Goal: Task Accomplishment & Management: Use online tool/utility

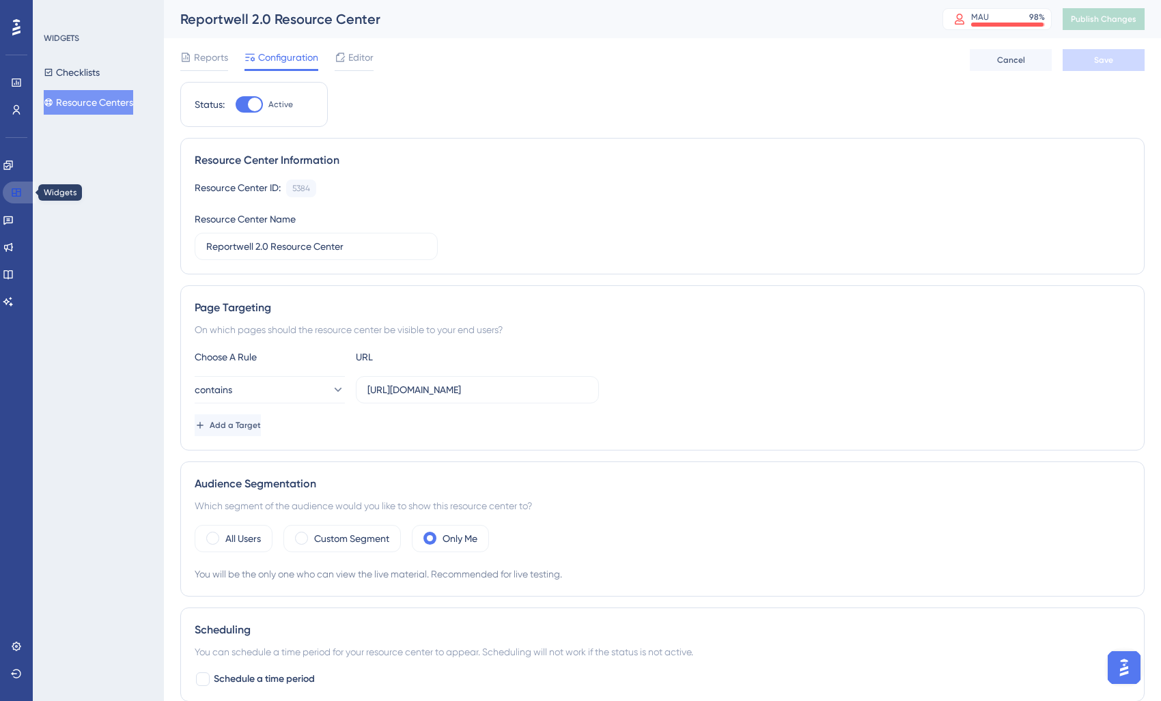
click at [14, 188] on icon at bounding box center [16, 192] width 11 height 11
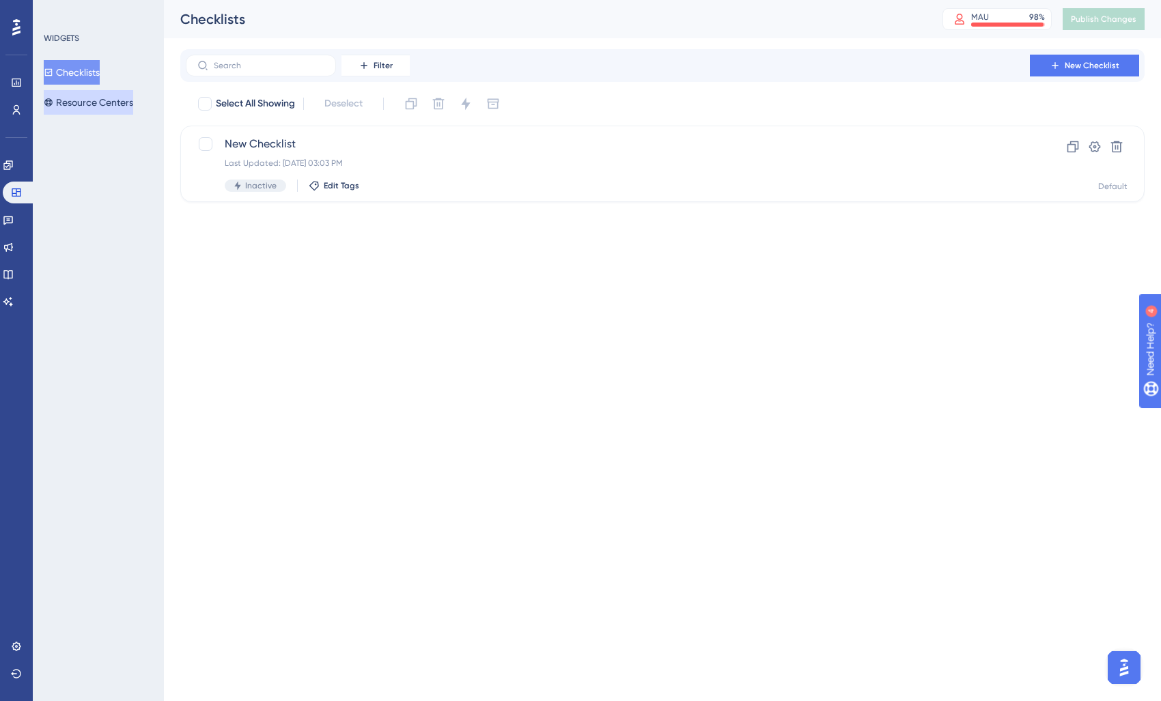
click at [85, 106] on button "Resource Centers" at bounding box center [88, 102] width 89 height 25
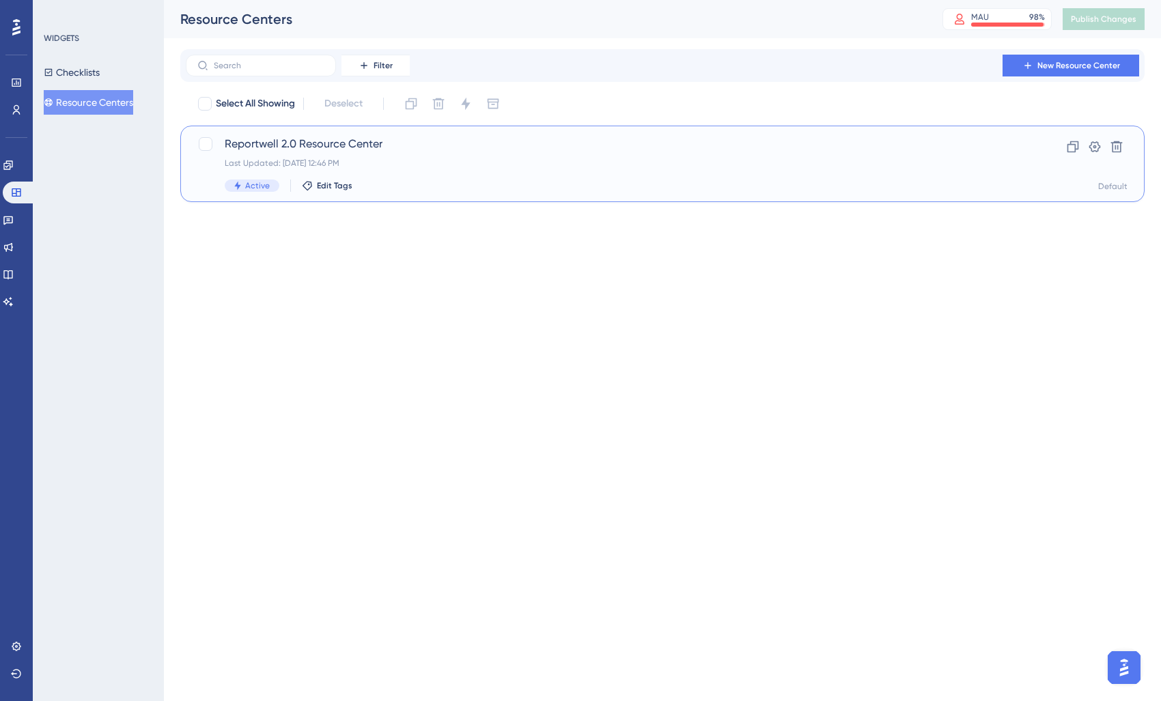
click at [318, 193] on div "Reportwell 2.0 Resource Center Last Updated: [DATE] 12:46 PM Active Edit Tags C…" at bounding box center [662, 164] width 964 height 76
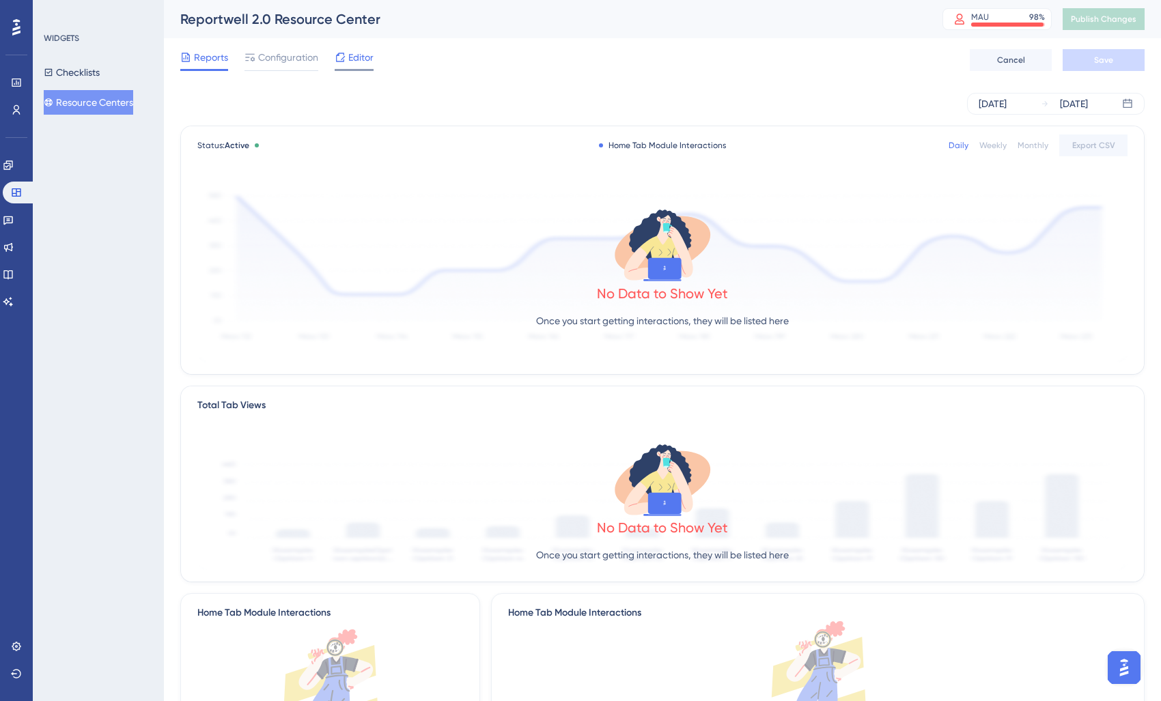
click at [367, 68] on div "Editor" at bounding box center [354, 60] width 39 height 22
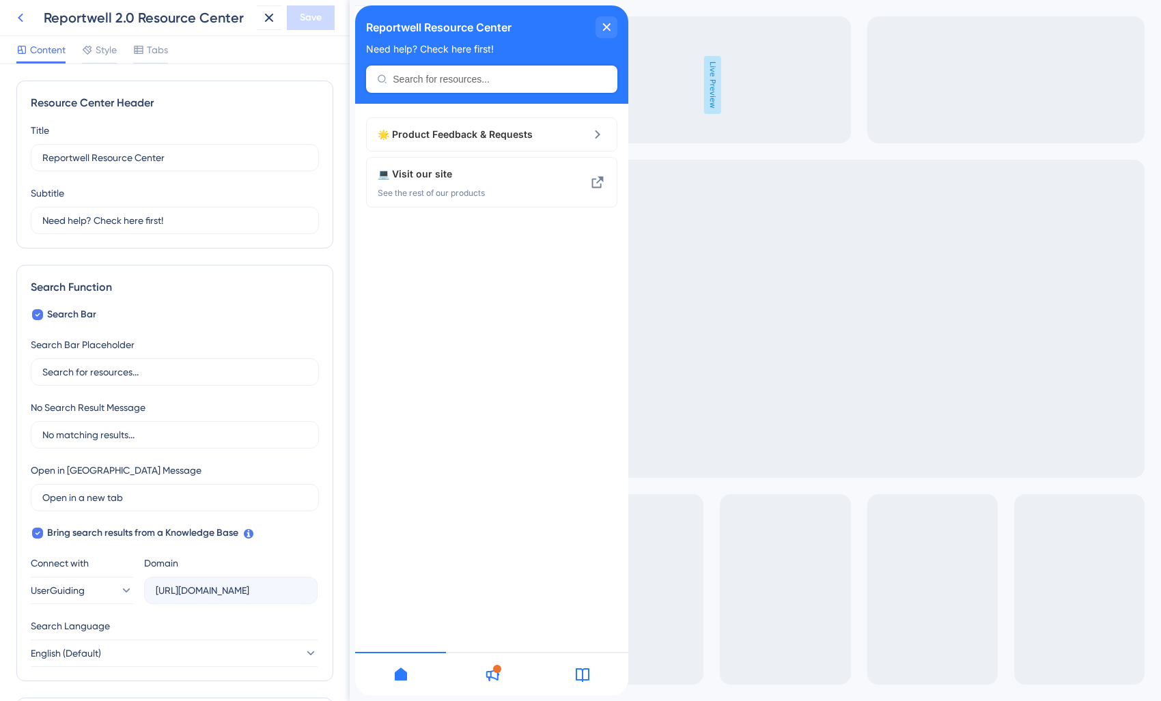
click at [17, 20] on icon at bounding box center [20, 18] width 16 height 16
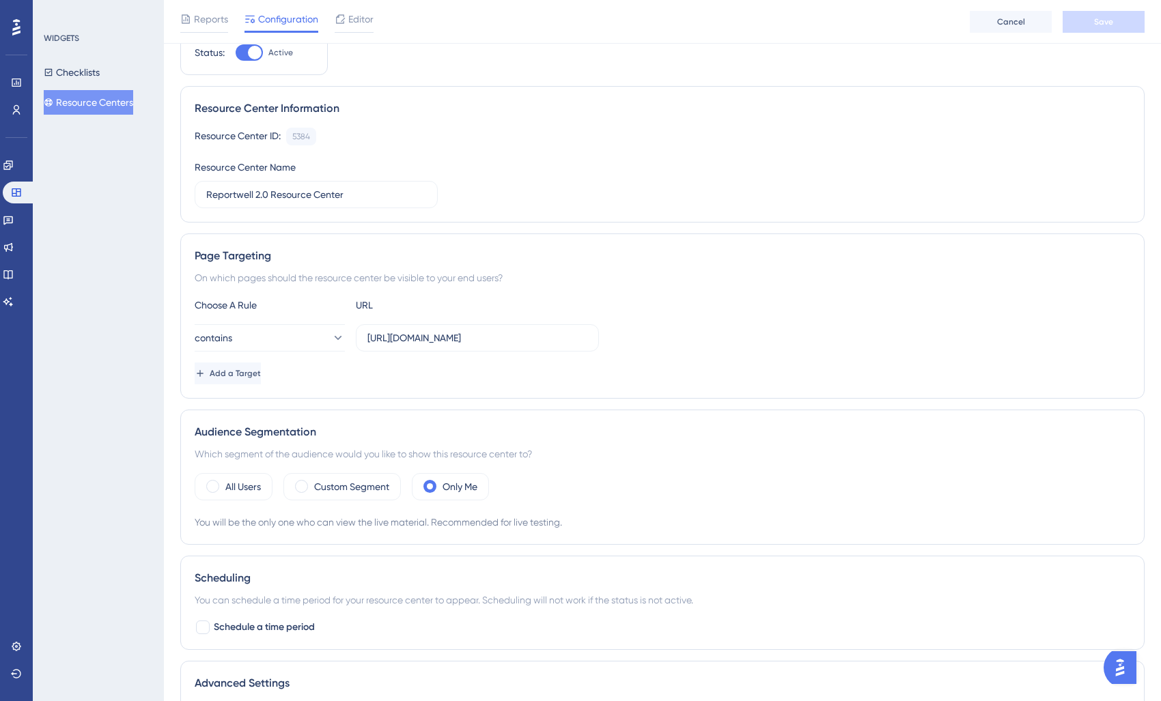
scroll to position [79, 0]
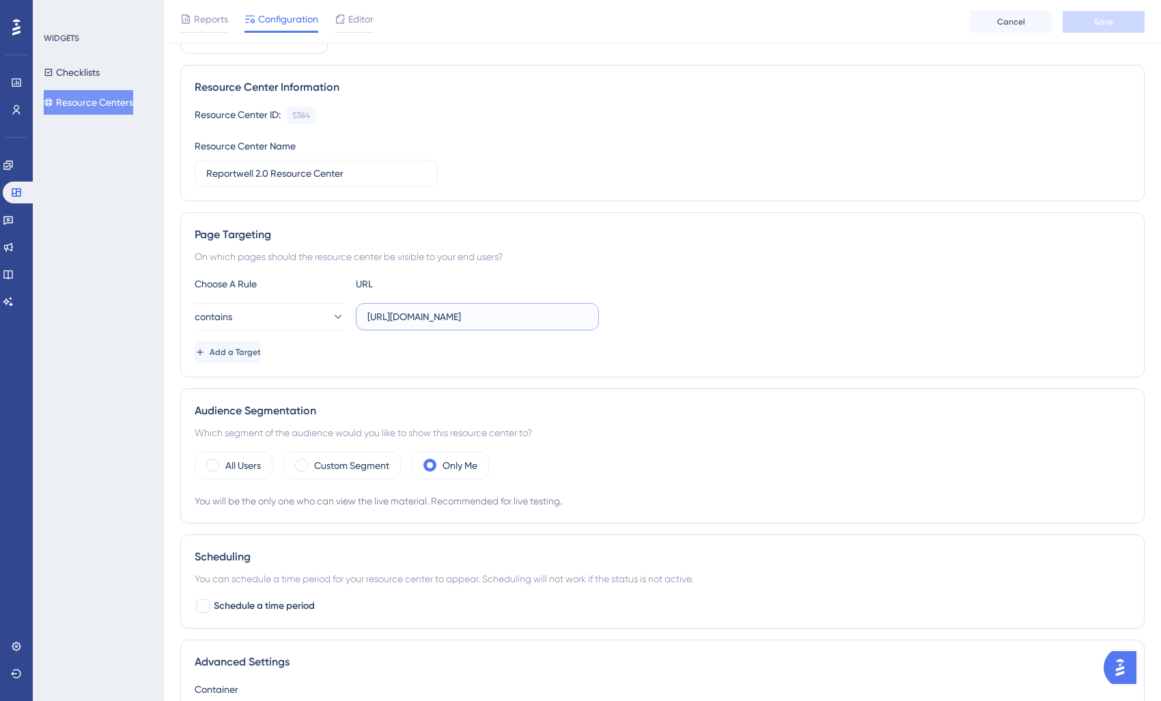
click at [408, 320] on input "[URL][DOMAIN_NAME]" at bounding box center [477, 316] width 220 height 15
type input "[URL][DOMAIN_NAME]"
click at [292, 318] on button "contains" at bounding box center [270, 316] width 150 height 27
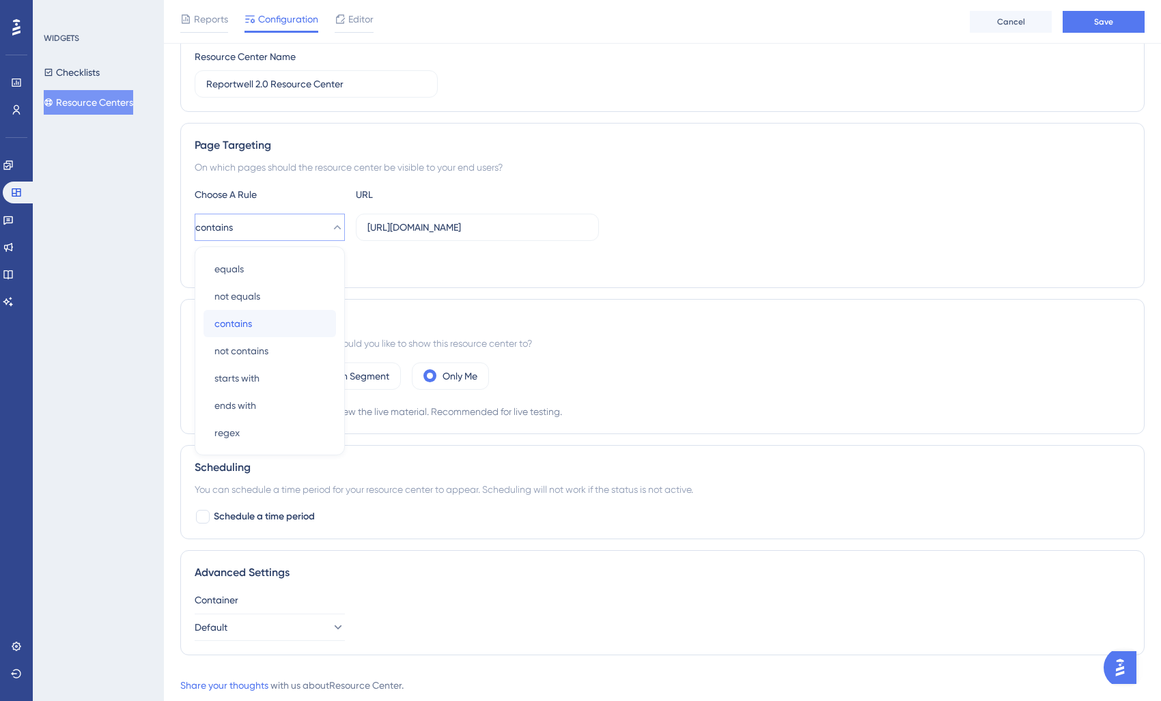
click at [292, 318] on div "contains contains" at bounding box center [269, 323] width 111 height 27
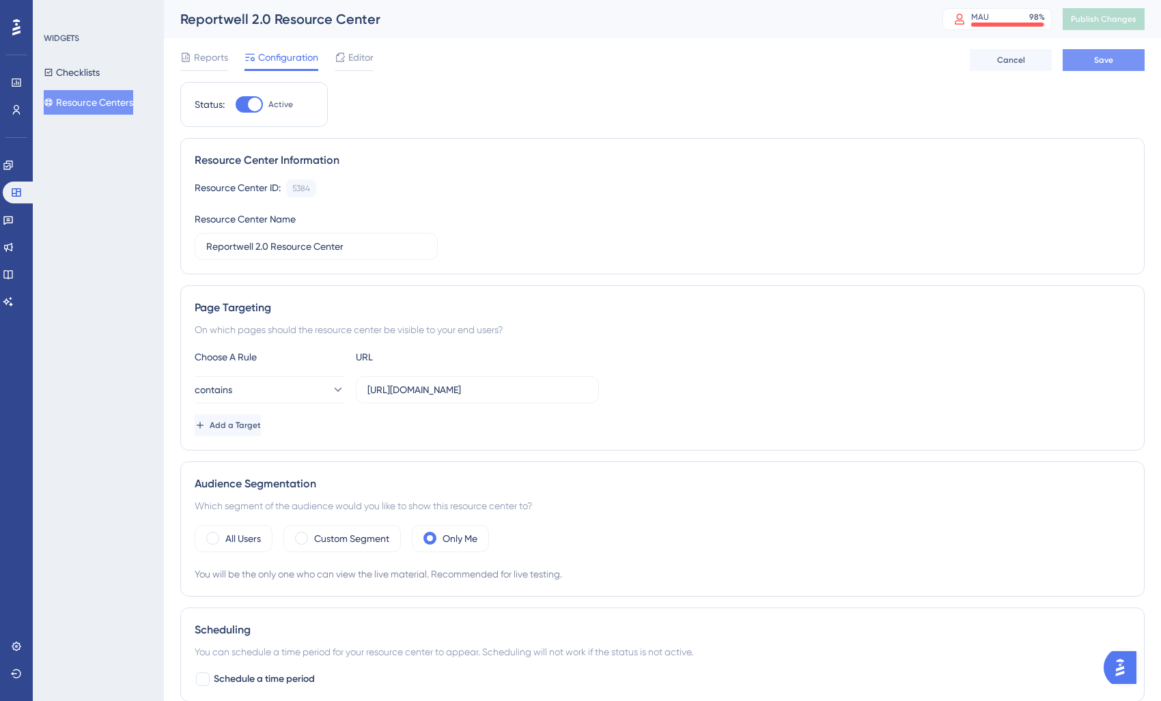
click at [1097, 64] on span "Save" at bounding box center [1103, 60] width 19 height 11
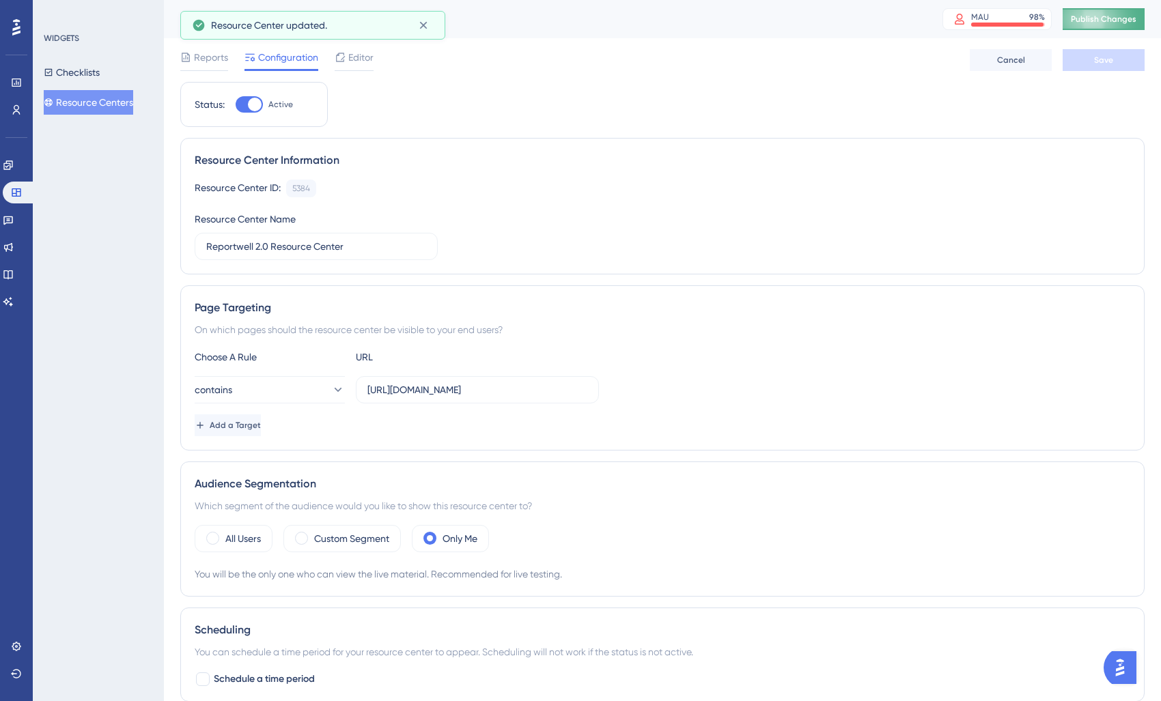
click at [1138, 23] on button "Publish Changes" at bounding box center [1104, 19] width 82 height 22
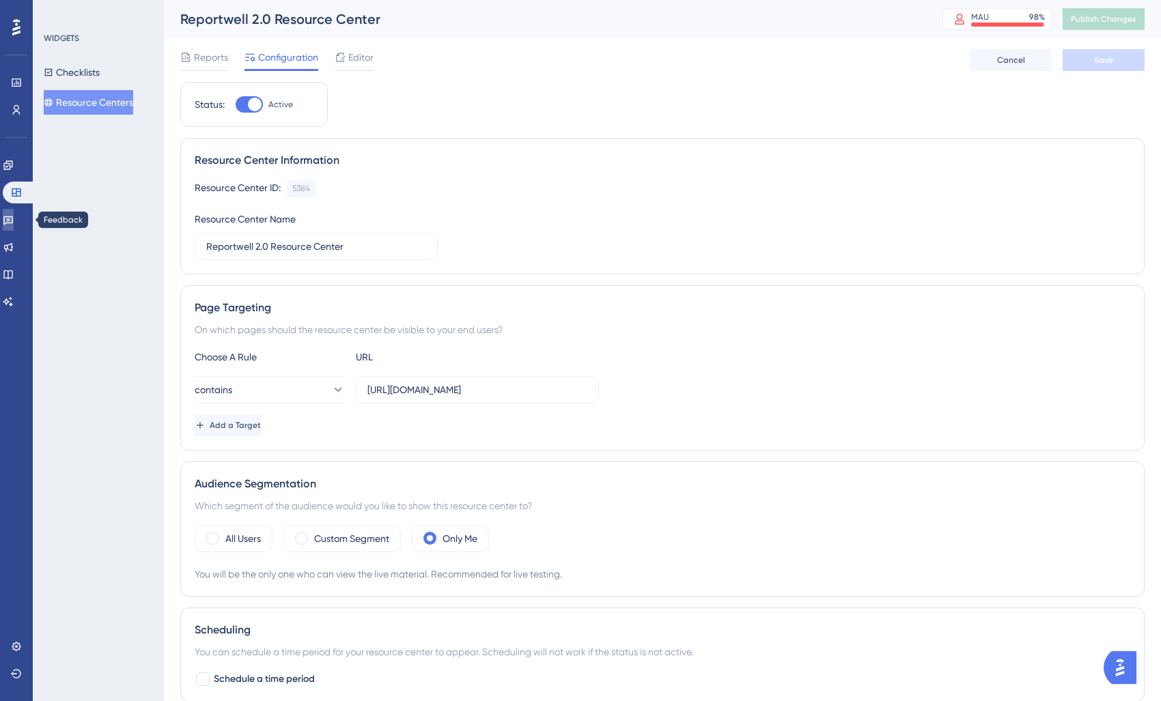
click at [13, 223] on icon at bounding box center [8, 220] width 10 height 9
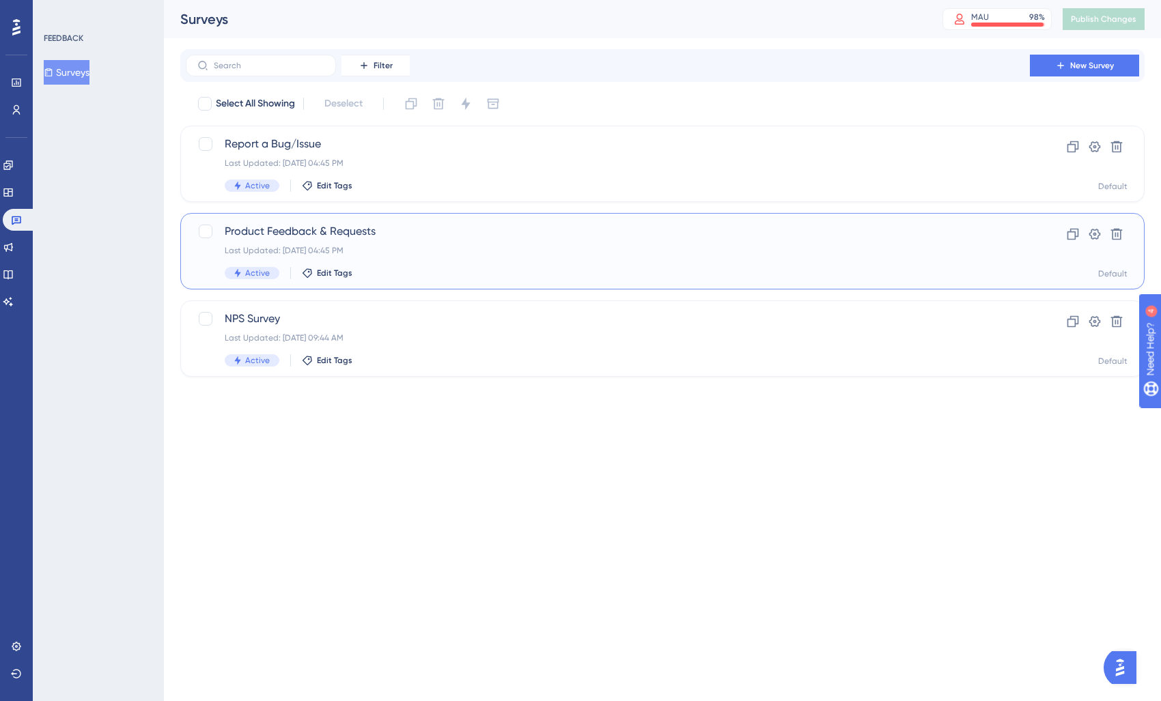
click at [476, 239] on span "Product Feedback & Requests" at bounding box center [608, 231] width 766 height 16
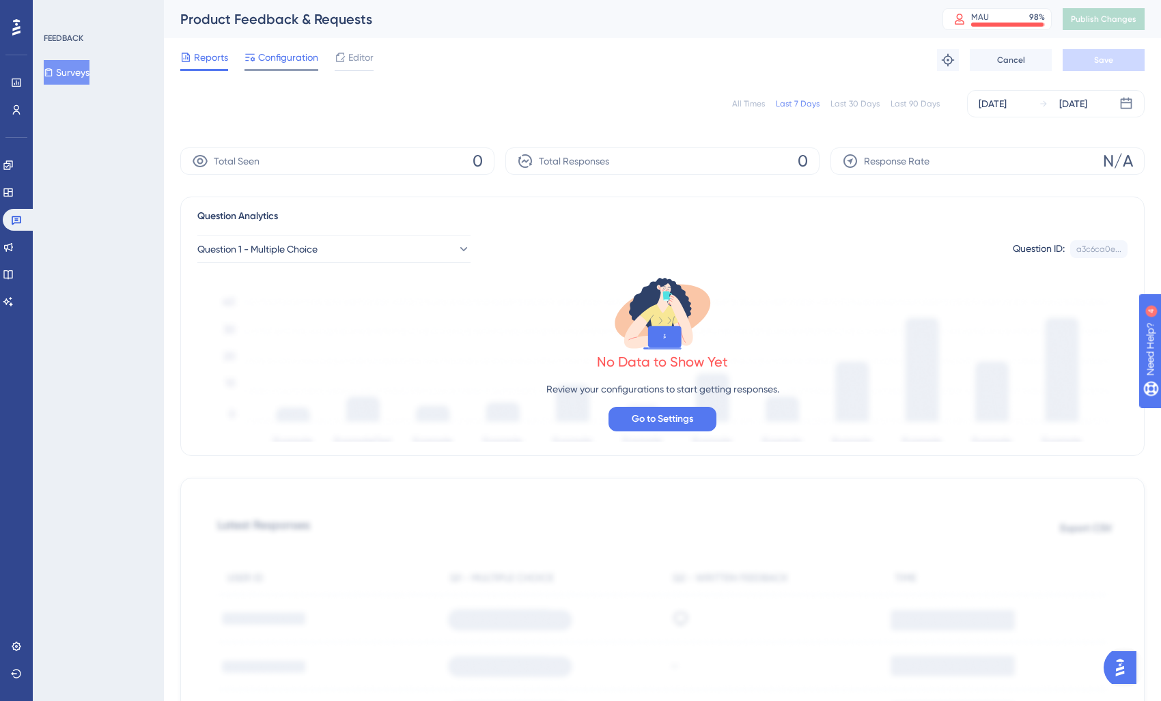
click at [287, 67] on div "Configuration" at bounding box center [281, 60] width 74 height 22
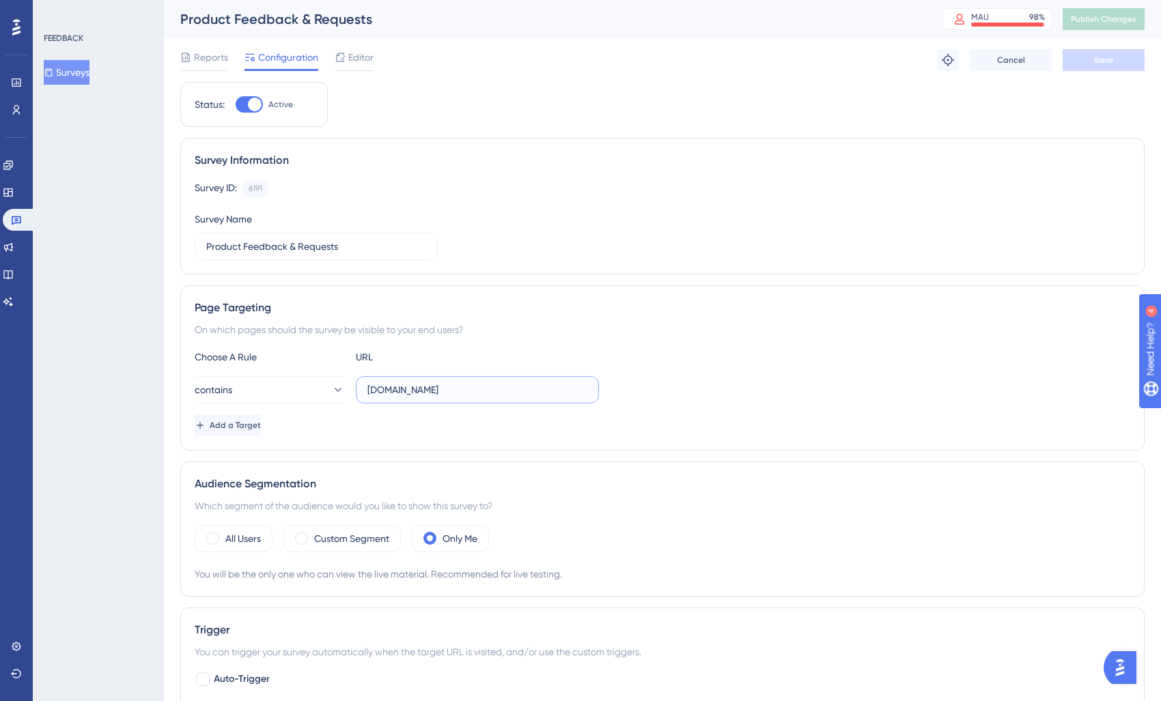
click at [374, 386] on input "[DOMAIN_NAME]" at bounding box center [477, 389] width 220 height 15
type input "[DOMAIN_NAME]"
click at [1088, 51] on button "Save" at bounding box center [1104, 60] width 82 height 22
click at [1086, 23] on span "Publish Changes" at bounding box center [1104, 19] width 66 height 11
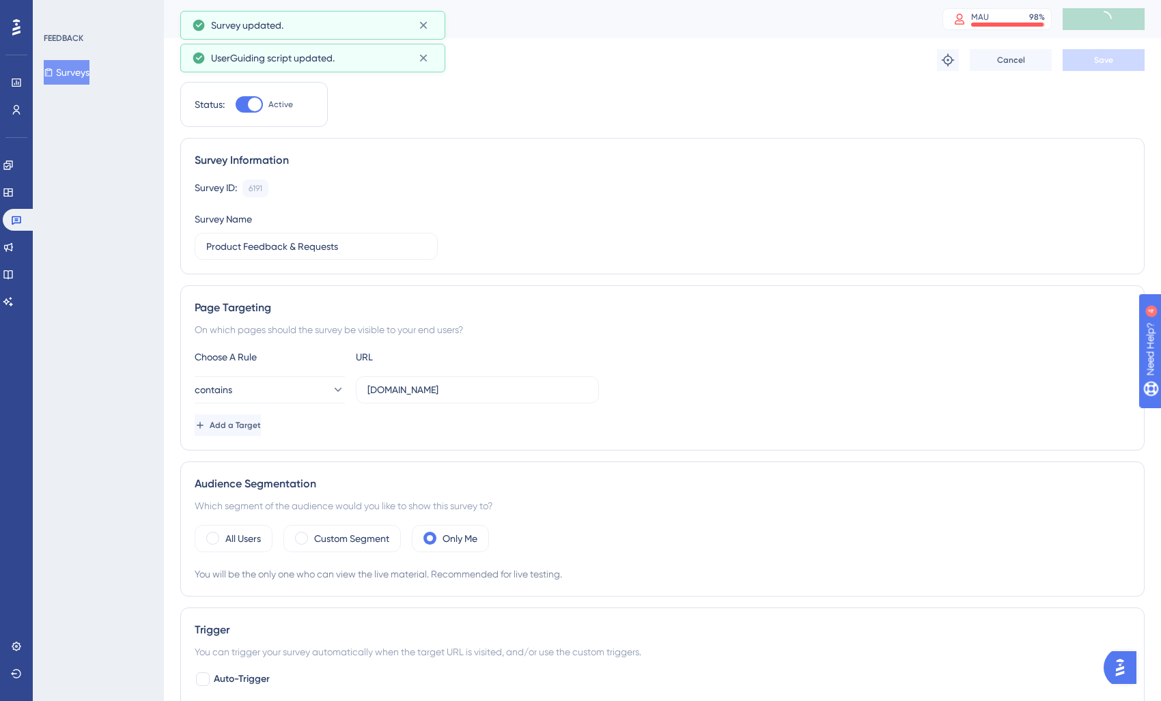
click at [74, 74] on button "Surveys" at bounding box center [67, 72] width 46 height 25
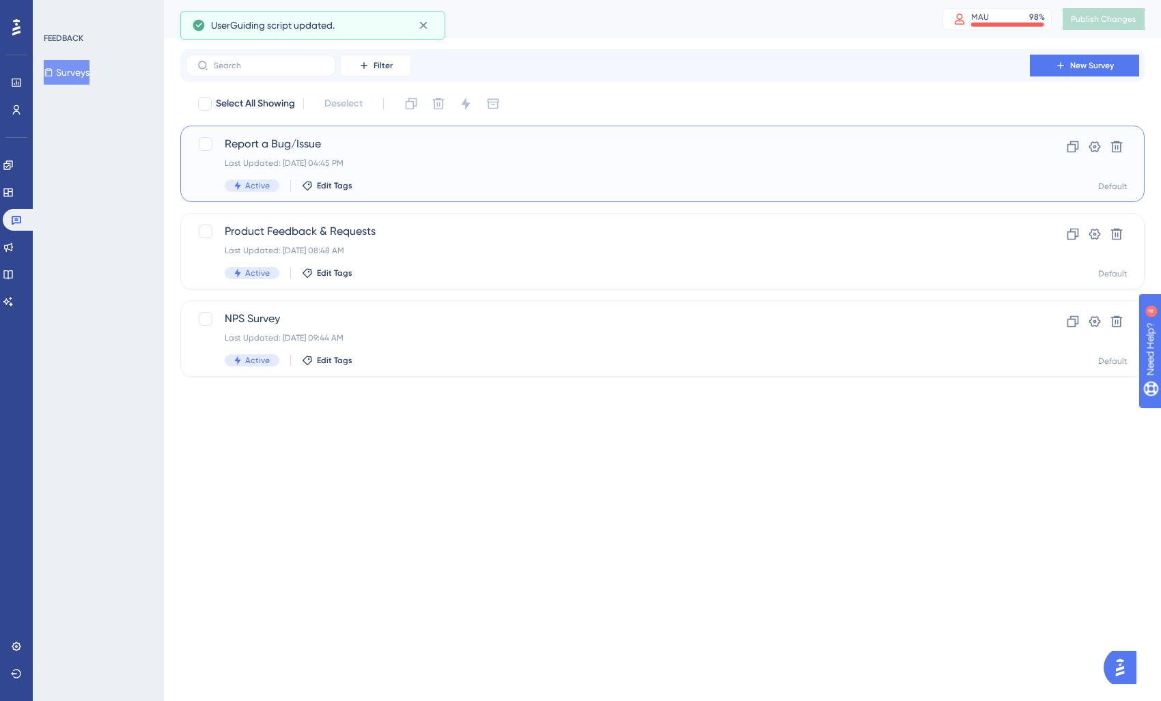
click at [406, 174] on div "Report a Bug/Issue Last Updated: [DATE] 04:45 PM Active Edit Tags" at bounding box center [608, 164] width 766 height 56
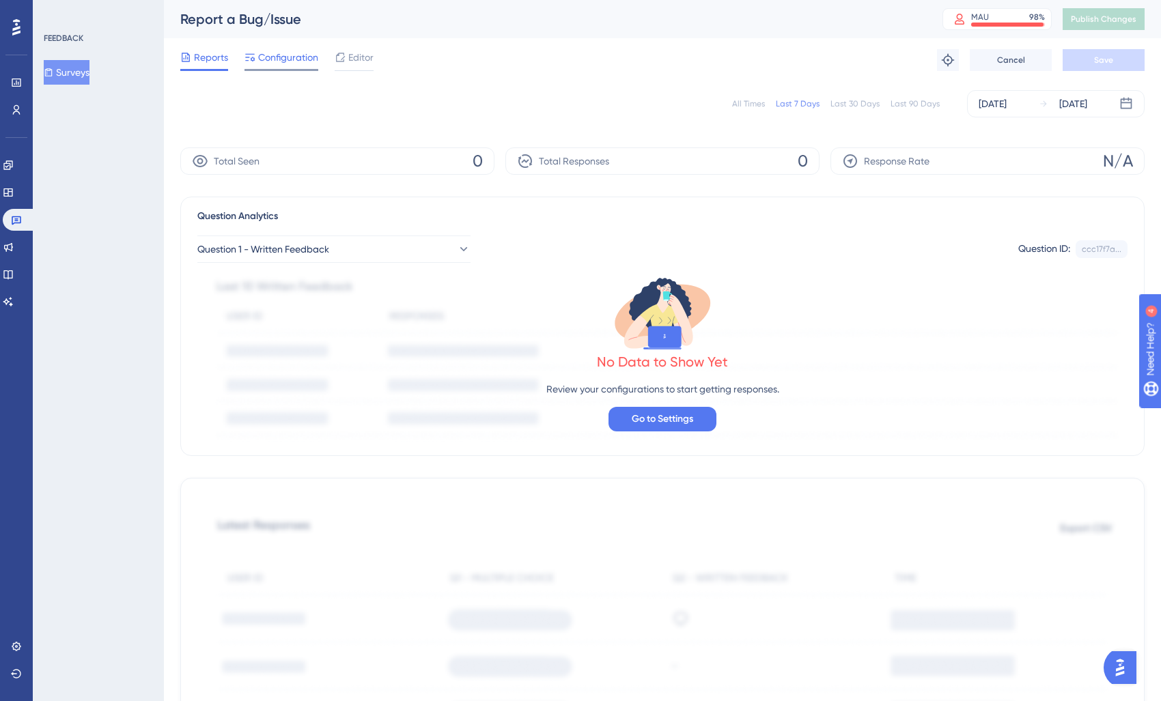
click at [299, 70] on div at bounding box center [281, 70] width 74 height 2
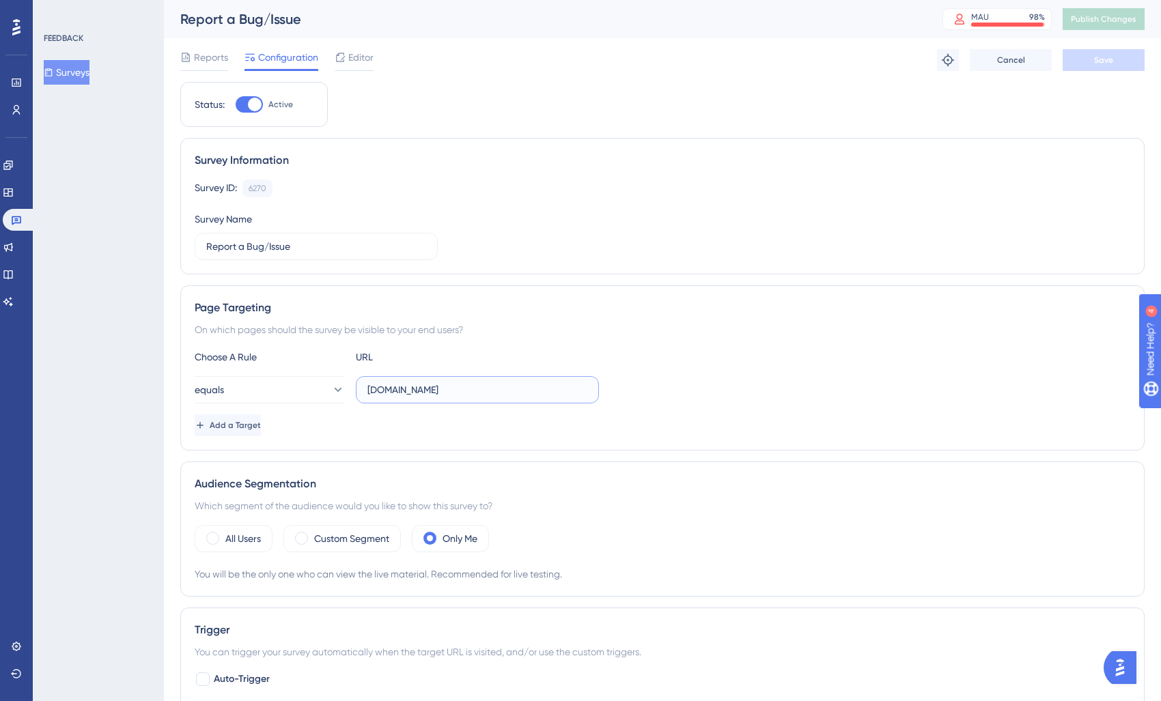
click at [369, 391] on input "[DOMAIN_NAME]" at bounding box center [477, 389] width 220 height 15
type input "[DOMAIN_NAME]"
drag, startPoint x: 901, startPoint y: 413, endPoint x: 1076, endPoint y: 83, distance: 373.6
click at [897, 410] on div "Choose A Rule URL equals [DOMAIN_NAME] Add a Target" at bounding box center [663, 392] width 936 height 87
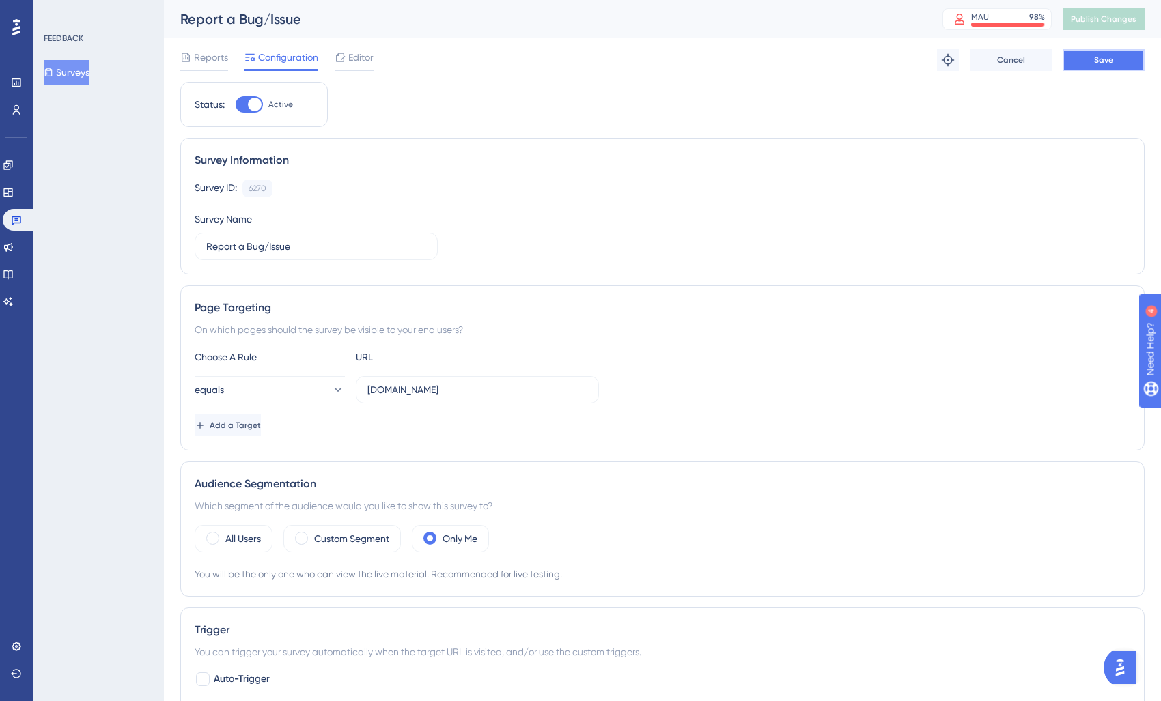
click at [1097, 68] on button "Save" at bounding box center [1104, 60] width 82 height 22
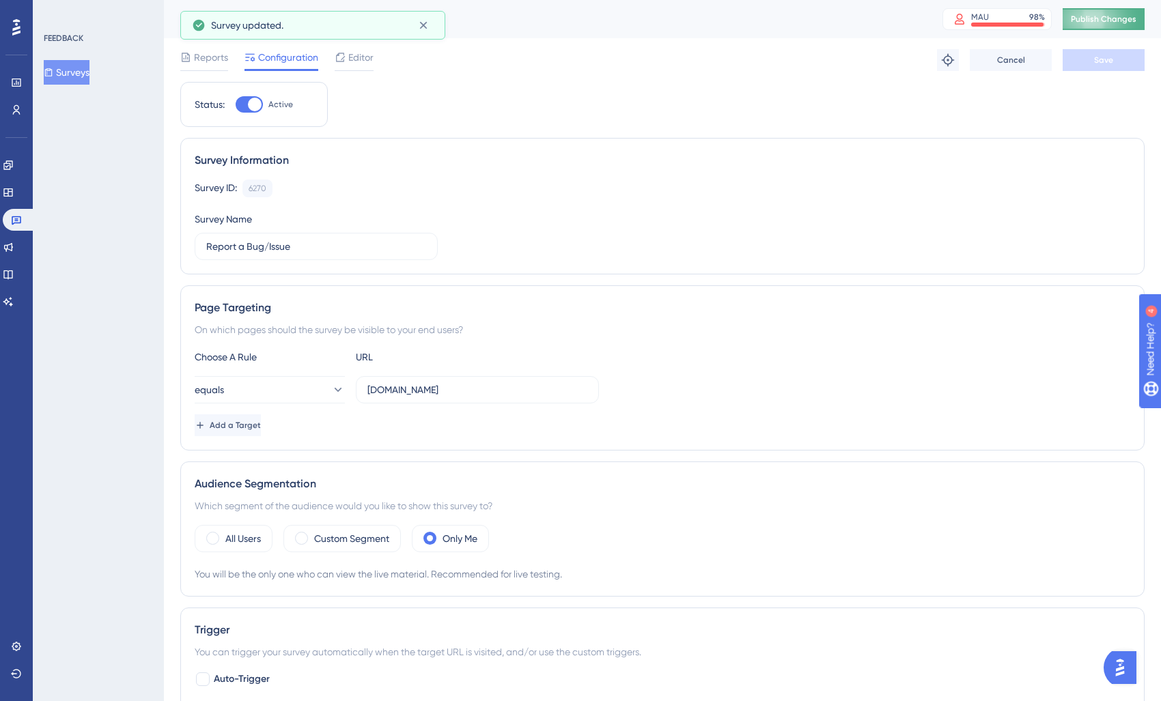
click at [1099, 16] on span "Publish Changes" at bounding box center [1104, 19] width 66 height 11
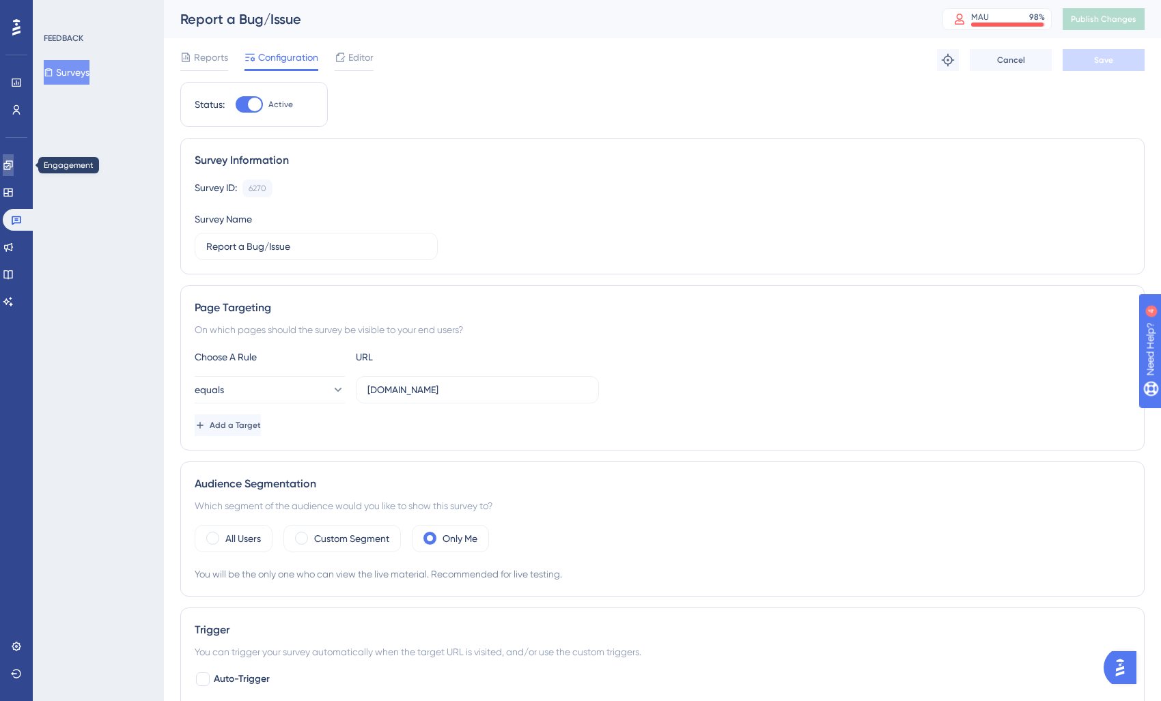
click at [14, 154] on link at bounding box center [8, 165] width 11 height 22
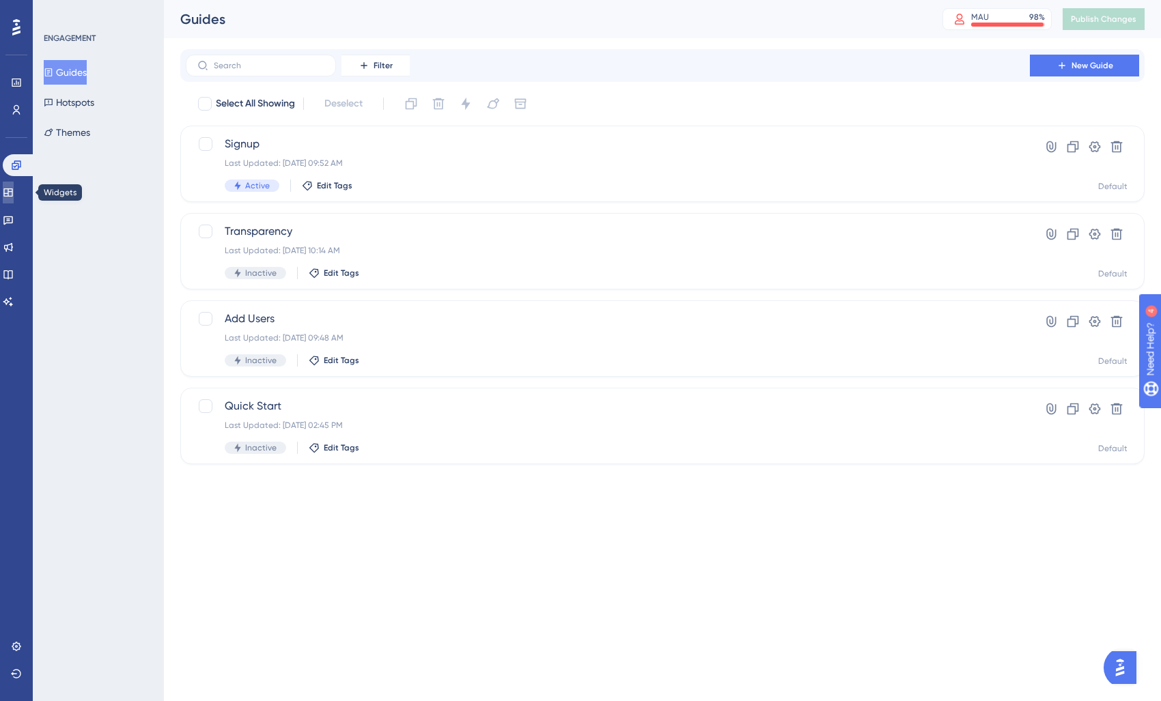
click at [12, 191] on icon at bounding box center [8, 192] width 11 height 11
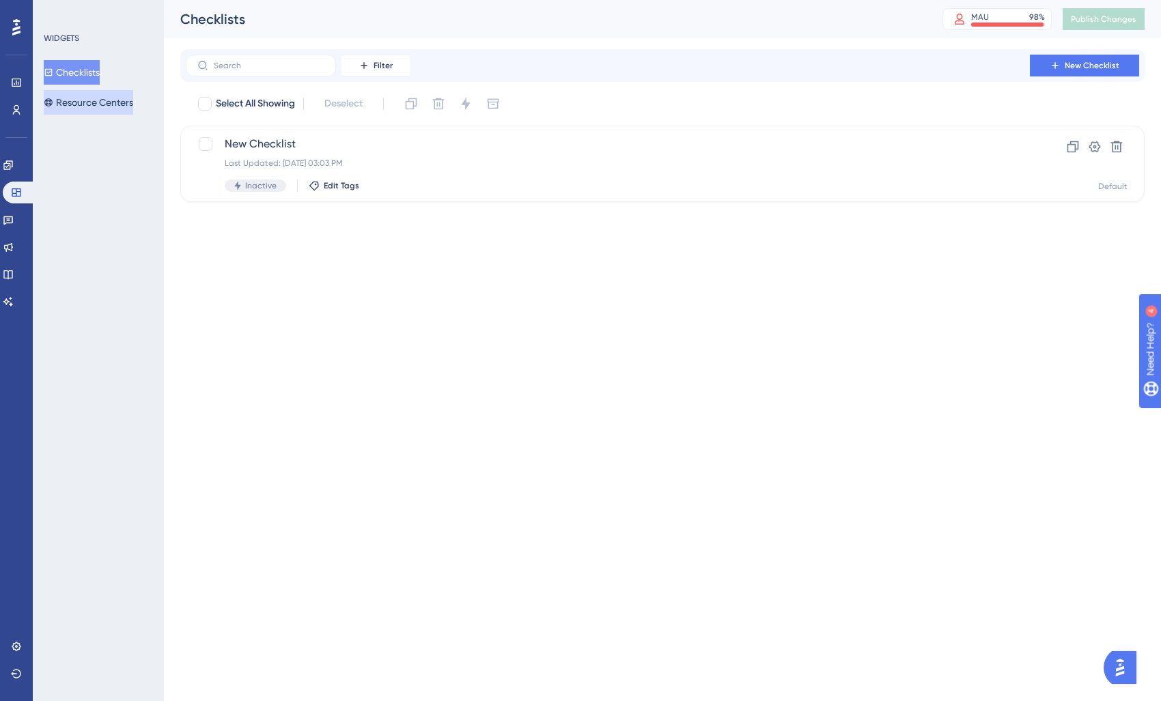
click at [96, 104] on button "Resource Centers" at bounding box center [88, 102] width 89 height 25
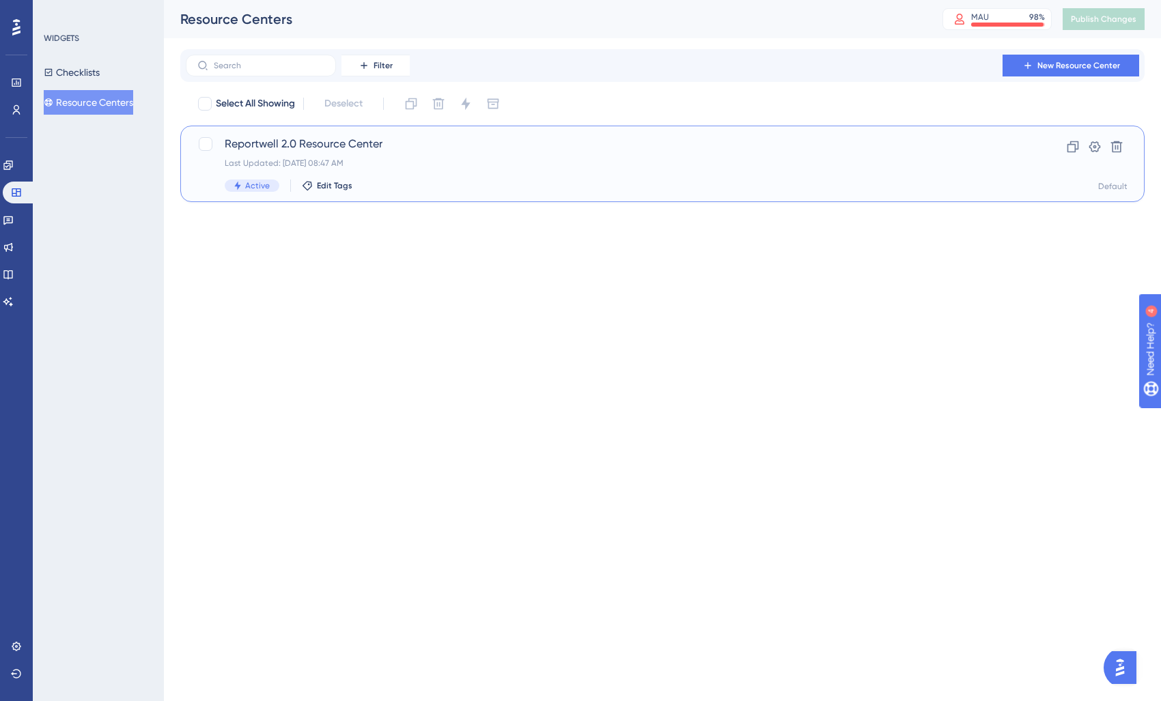
click at [376, 160] on div "Last Updated: [DATE] 08:47 AM" at bounding box center [608, 163] width 766 height 11
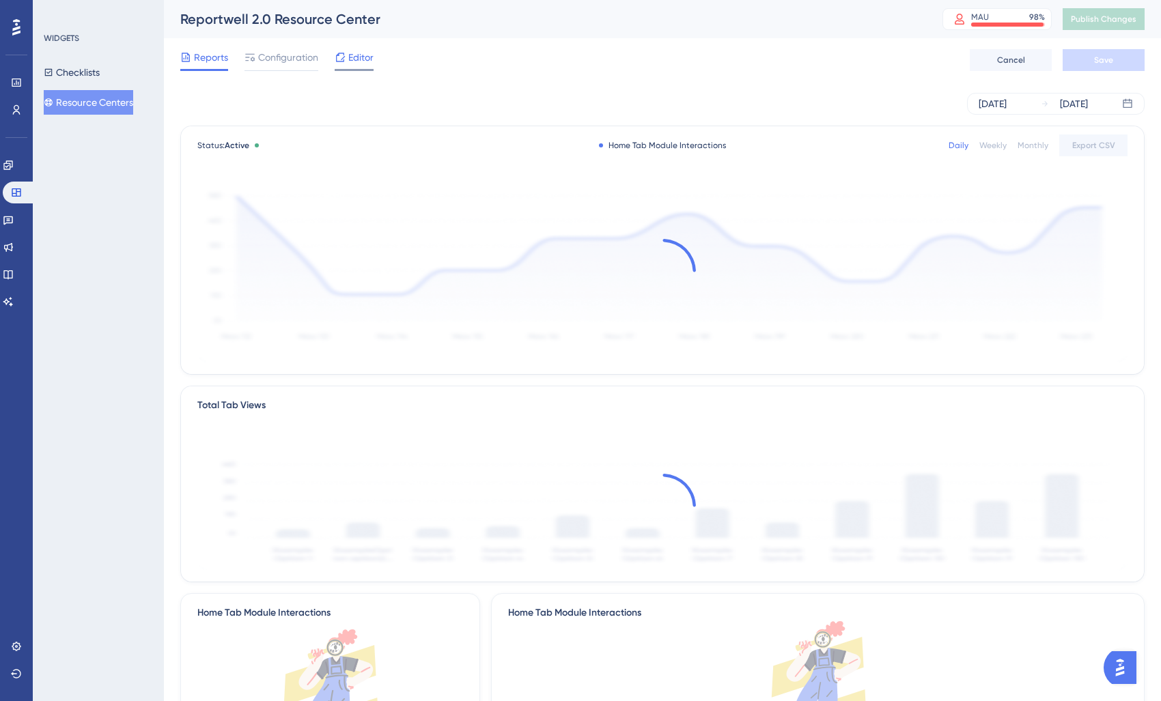
click at [343, 61] on icon at bounding box center [340, 57] width 11 height 11
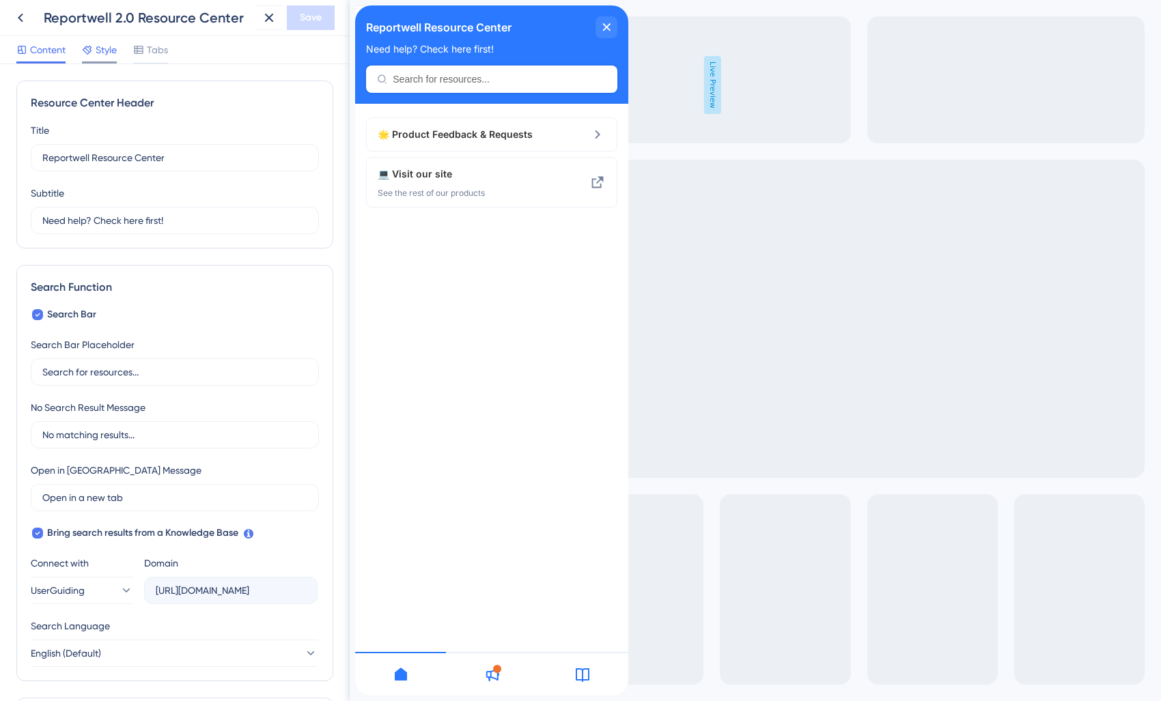
click at [92, 44] on icon at bounding box center [87, 49] width 11 height 11
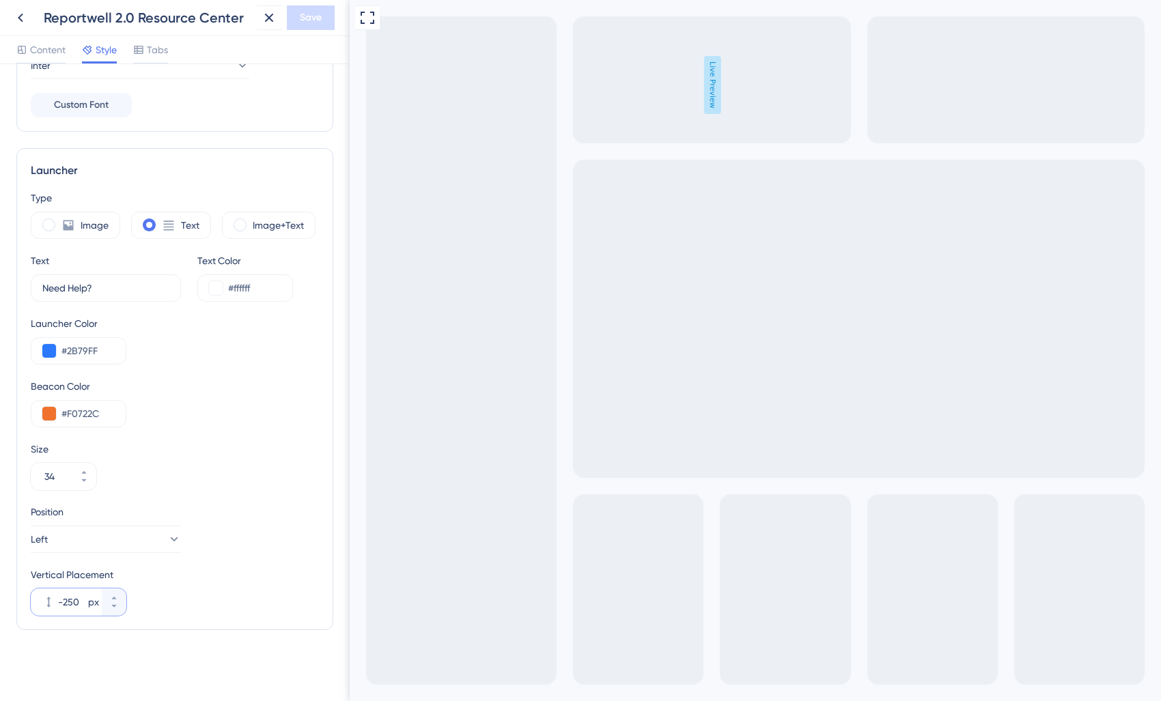
click at [66, 606] on input "-250" at bounding box center [71, 602] width 27 height 16
click at [104, 606] on button "-250 px" at bounding box center [114, 609] width 25 height 14
click at [110, 606] on icon at bounding box center [114, 606] width 8 height 8
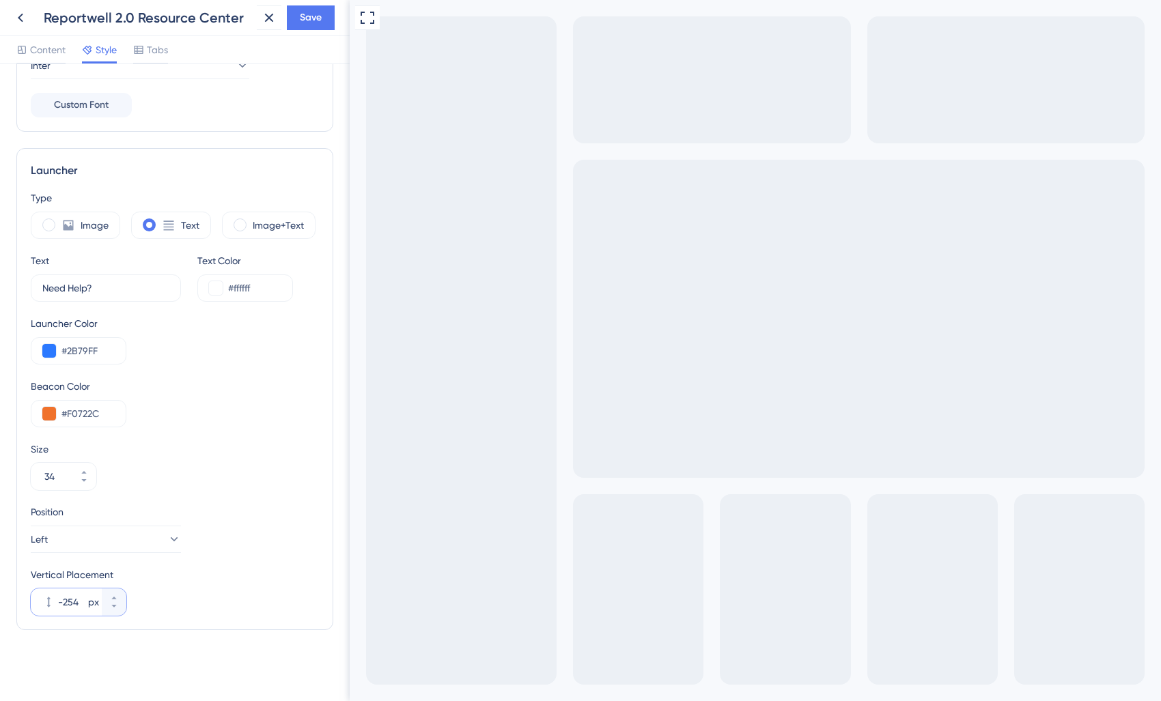
click at [76, 602] on input "-254" at bounding box center [71, 602] width 27 height 16
click at [69, 604] on input "-254" at bounding box center [71, 602] width 27 height 16
type input "-300"
click at [244, 594] on div "Vertical Placement -300 px" at bounding box center [175, 591] width 288 height 49
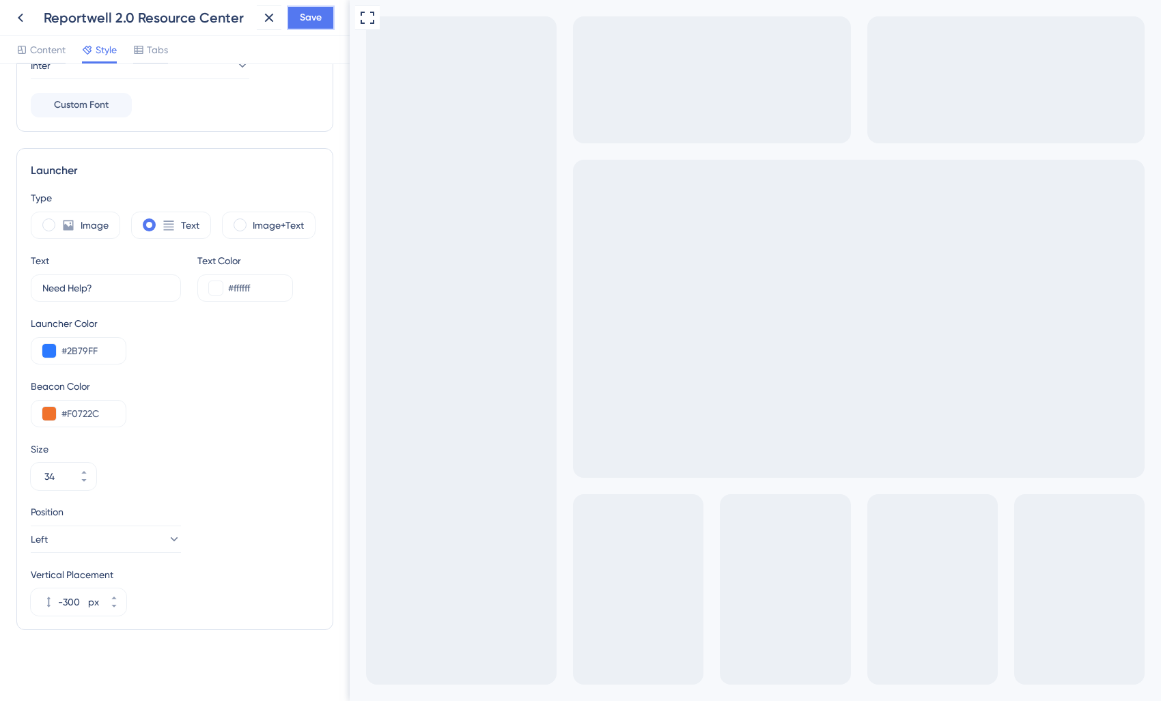
click at [303, 20] on span "Save" at bounding box center [311, 18] width 22 height 16
click at [257, 27] on icon at bounding box center [259, 26] width 8 height 8
click at [16, 14] on icon at bounding box center [20, 18] width 16 height 16
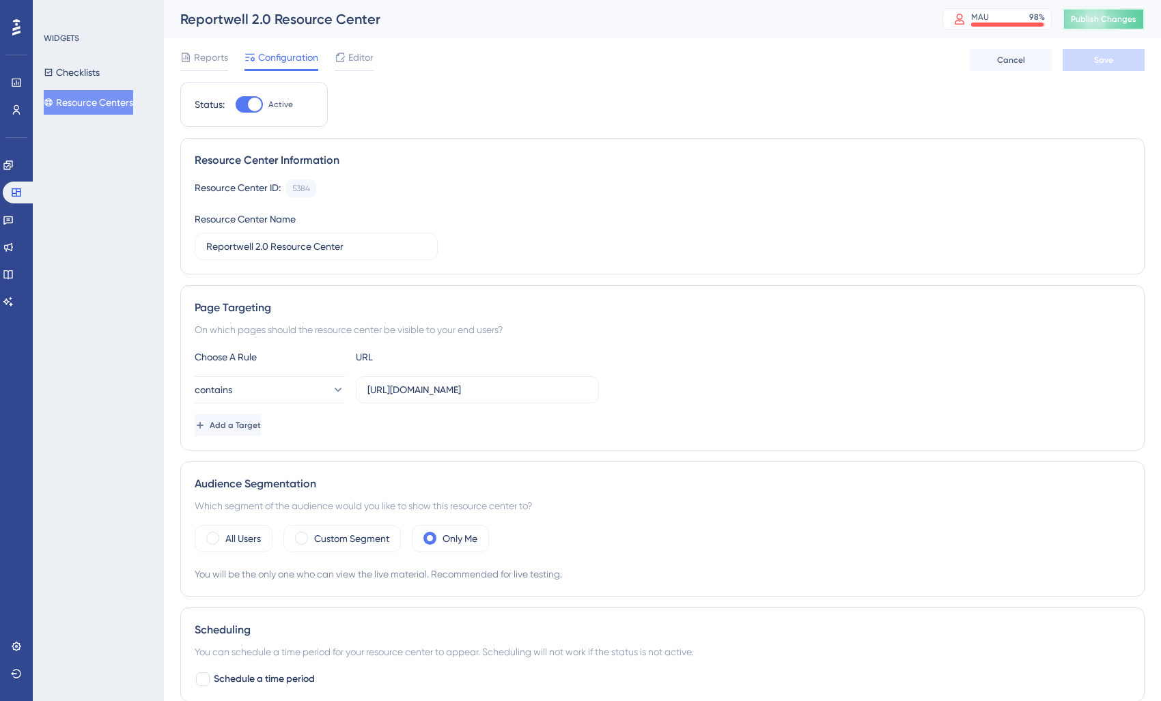
click at [1114, 24] on span "Publish Changes" at bounding box center [1104, 19] width 66 height 11
click at [375, 54] on div "Reports Configuration Editor Cancel Save" at bounding box center [662, 60] width 964 height 44
click at [371, 58] on span "Editor" at bounding box center [360, 57] width 25 height 16
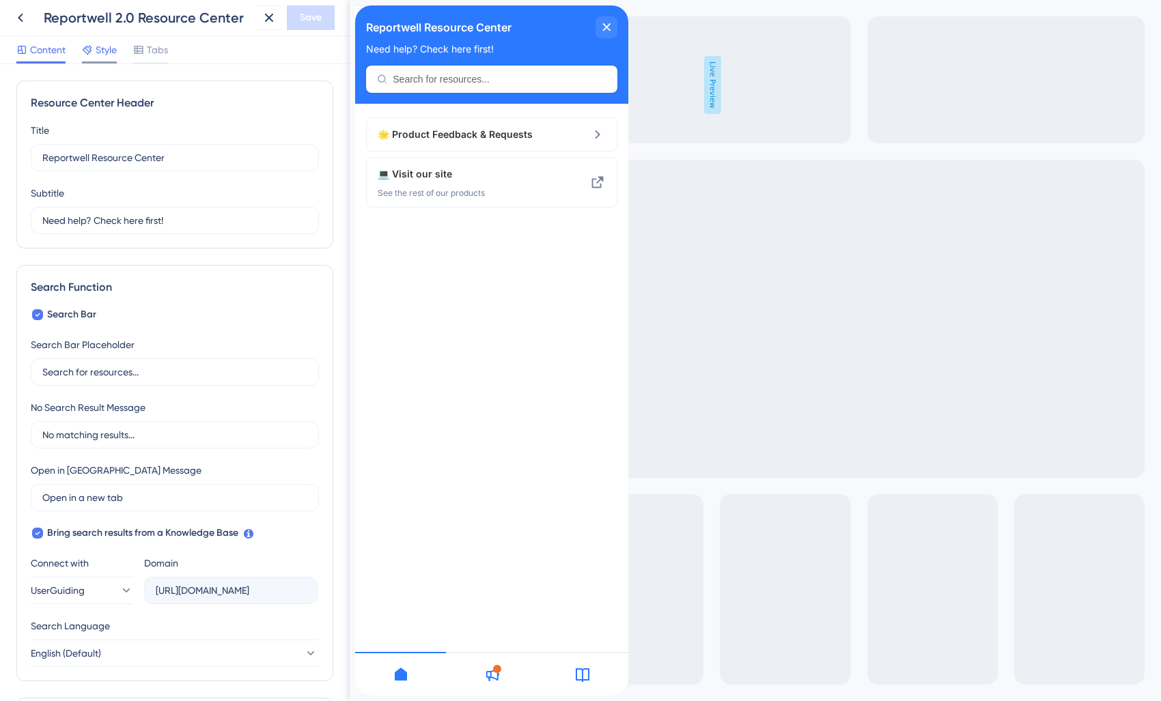
click at [100, 51] on span "Style" at bounding box center [106, 50] width 21 height 16
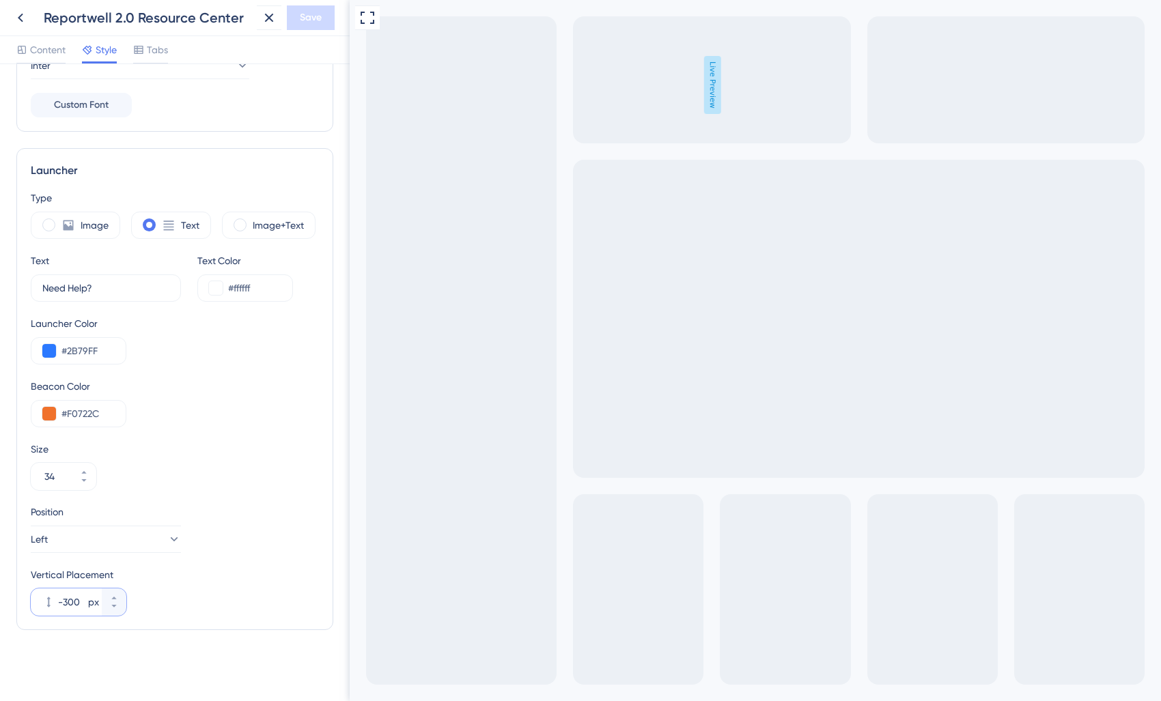
click at [67, 600] on input "-300" at bounding box center [71, 602] width 27 height 16
type input "-350"
click at [314, 18] on span "Save" at bounding box center [311, 18] width 22 height 16
click at [260, 20] on icon at bounding box center [260, 25] width 14 height 14
click at [268, 18] on icon at bounding box center [269, 18] width 9 height 9
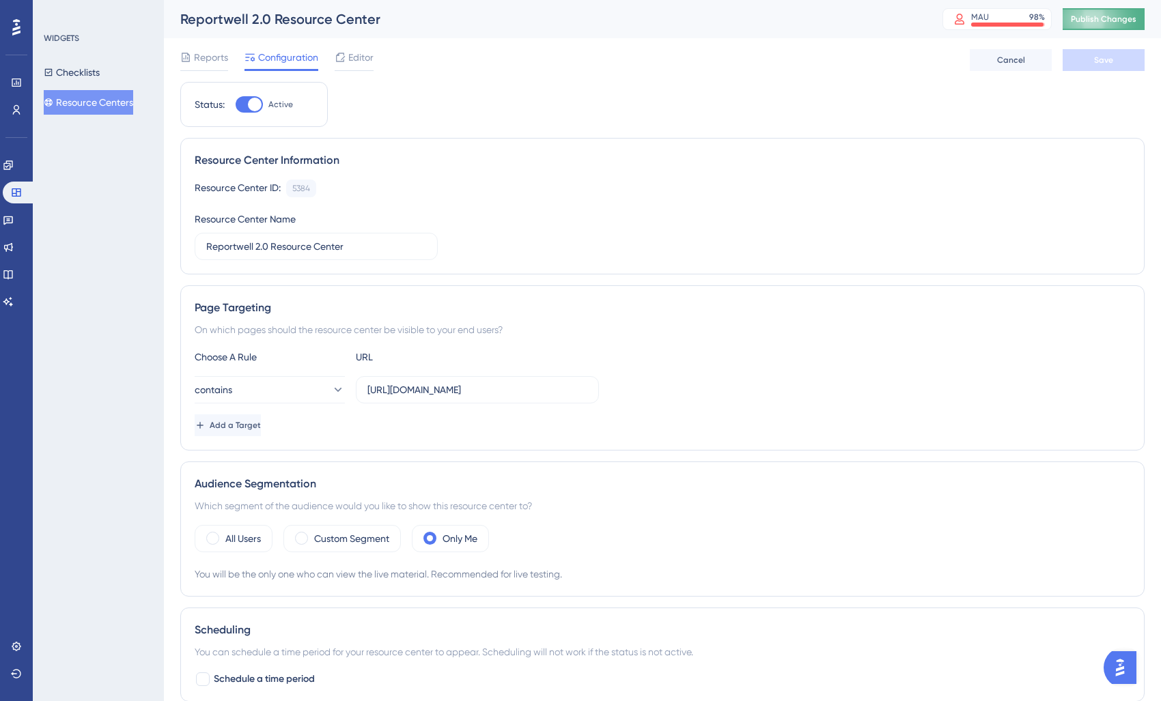
click at [1094, 15] on span "Publish Changes" at bounding box center [1104, 19] width 66 height 11
click at [15, 642] on icon at bounding box center [16, 646] width 11 height 11
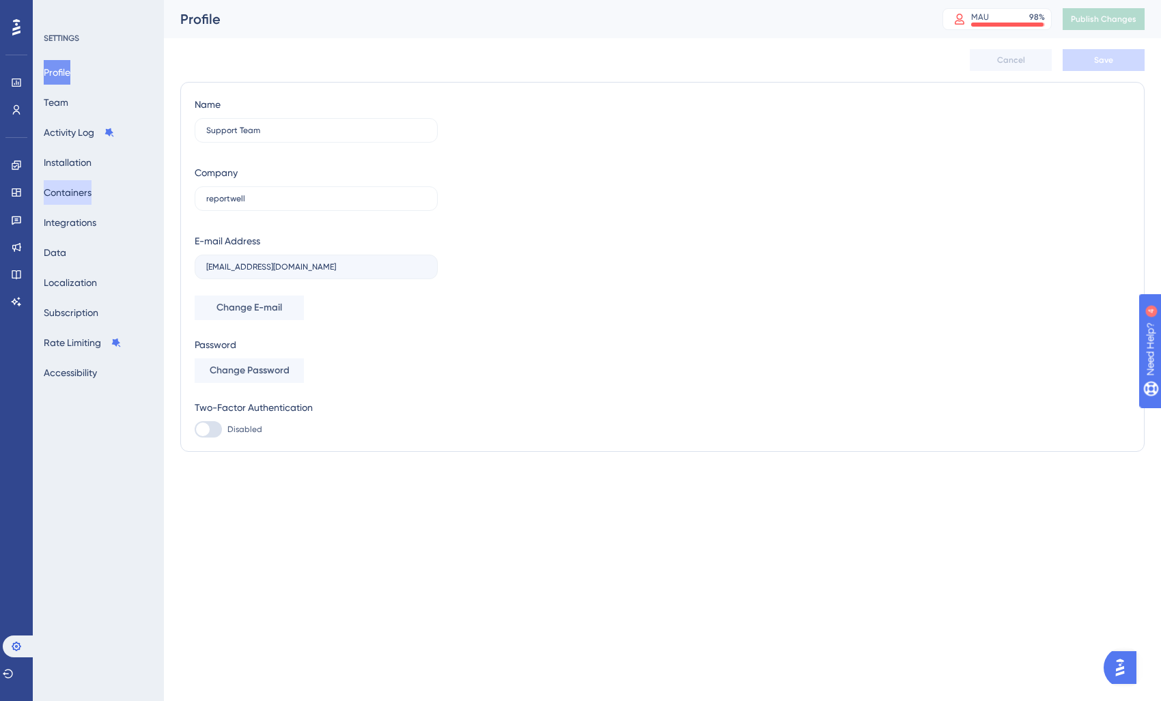
click at [82, 188] on button "Containers" at bounding box center [68, 192] width 48 height 25
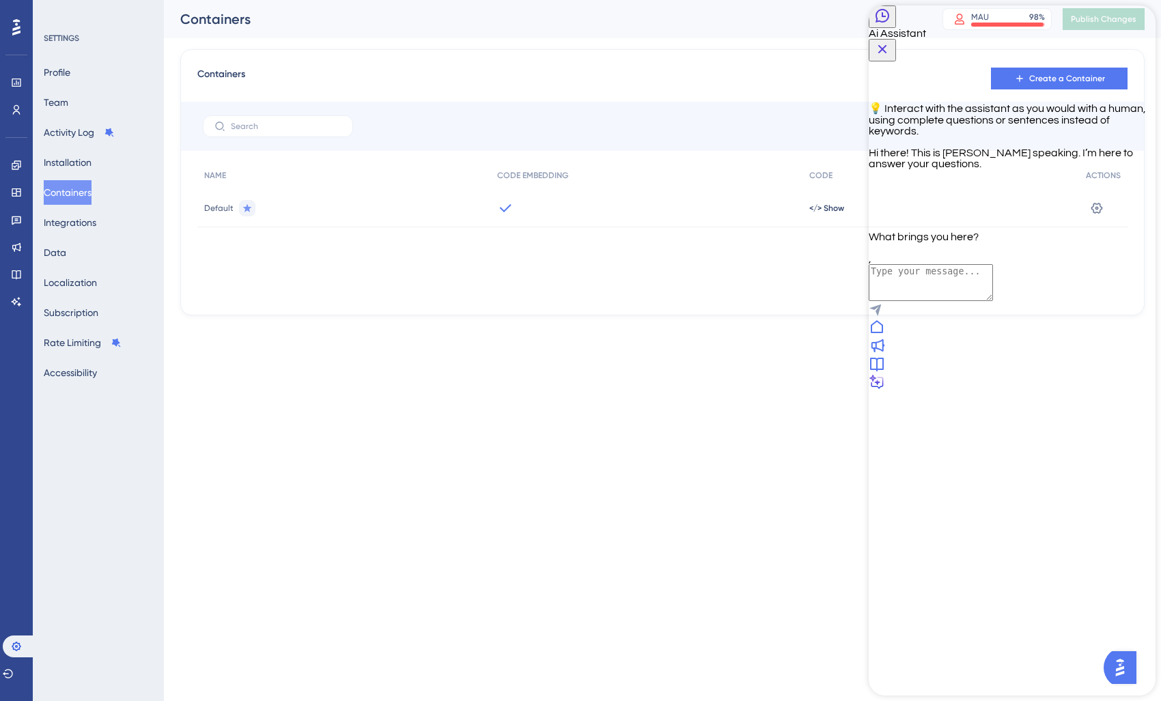
click at [890, 41] on icon "Close Button" at bounding box center [882, 49] width 16 height 16
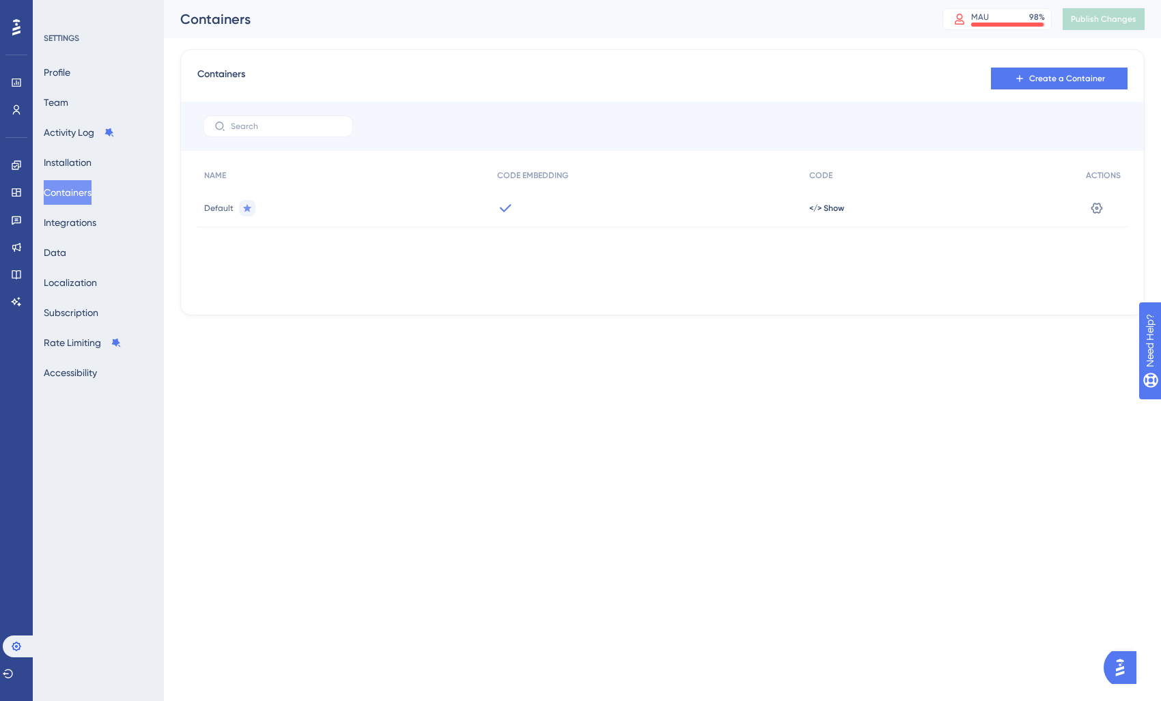
click at [1123, 664] on img "Open AI Assistant Launcher" at bounding box center [1120, 668] width 25 height 25
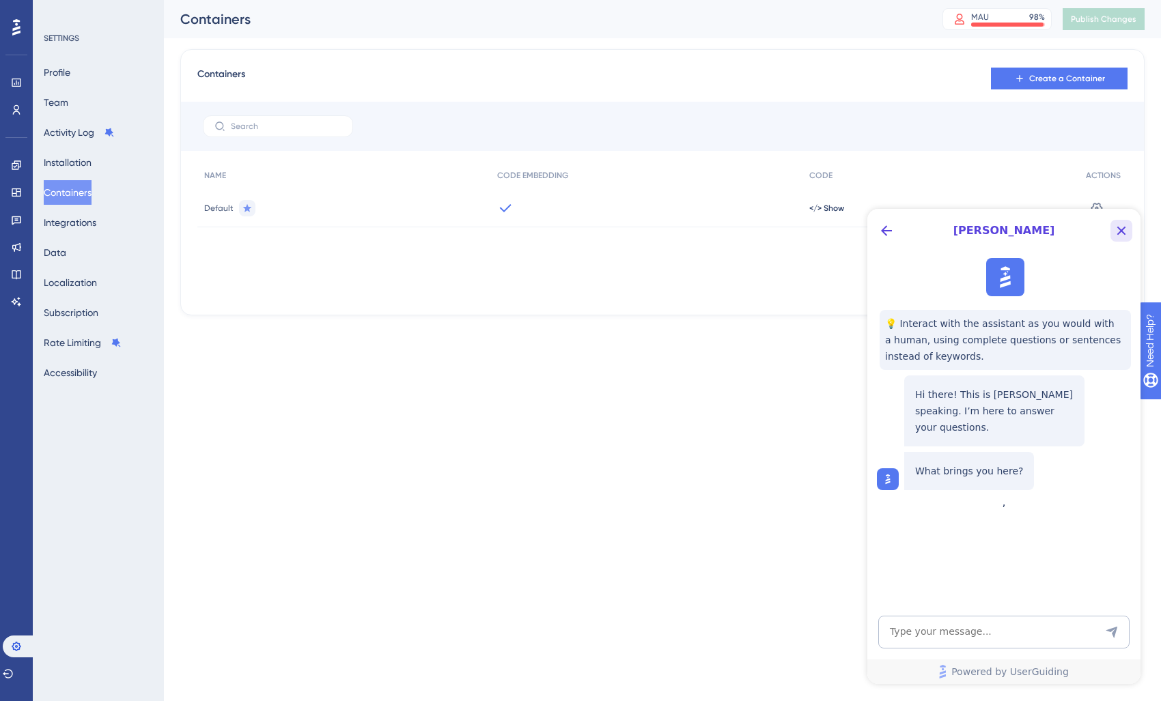
click at [1118, 233] on icon "Close Button" at bounding box center [1121, 231] width 9 height 9
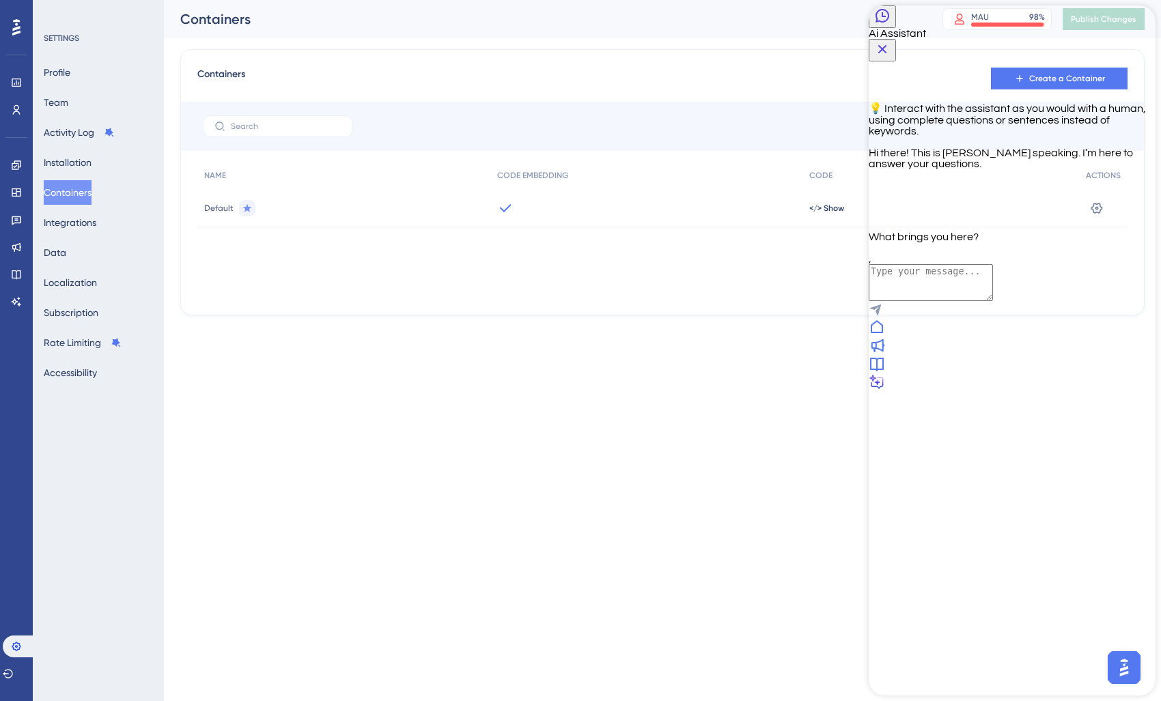
click at [885, 335] on icon at bounding box center [877, 327] width 16 height 16
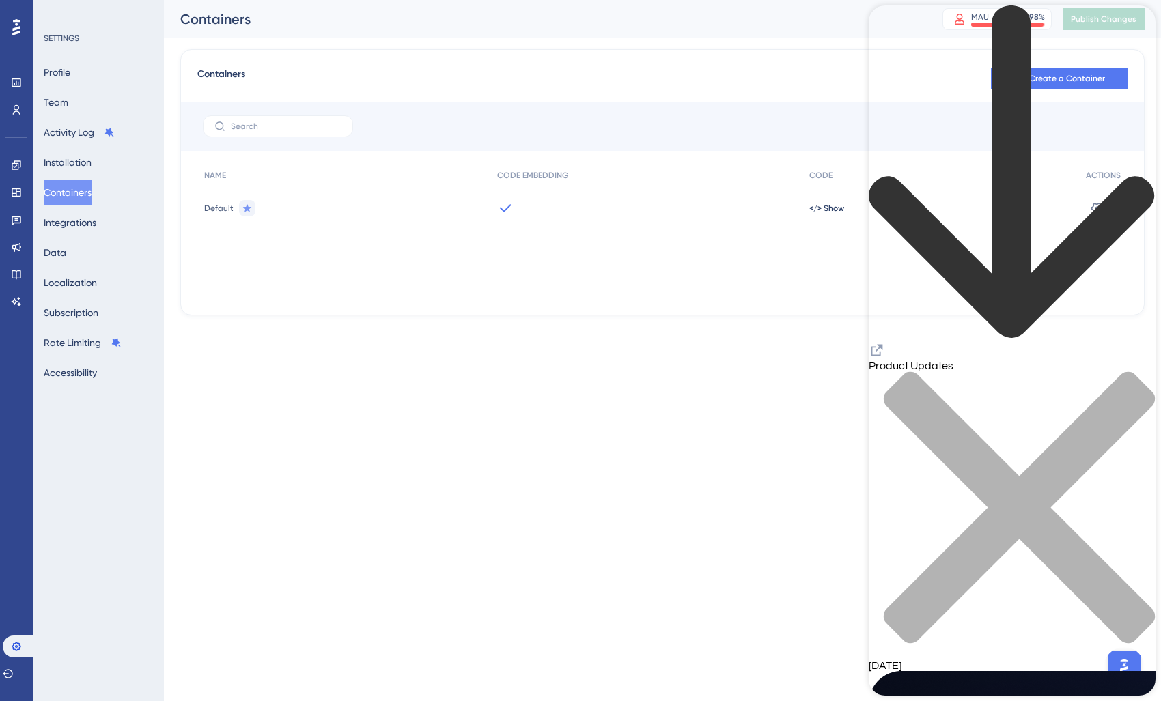
click at [883, 345] on icon "Resource Center Header" at bounding box center [877, 351] width 12 height 12
click at [1133, 371] on div "close resource center" at bounding box center [1012, 515] width 287 height 289
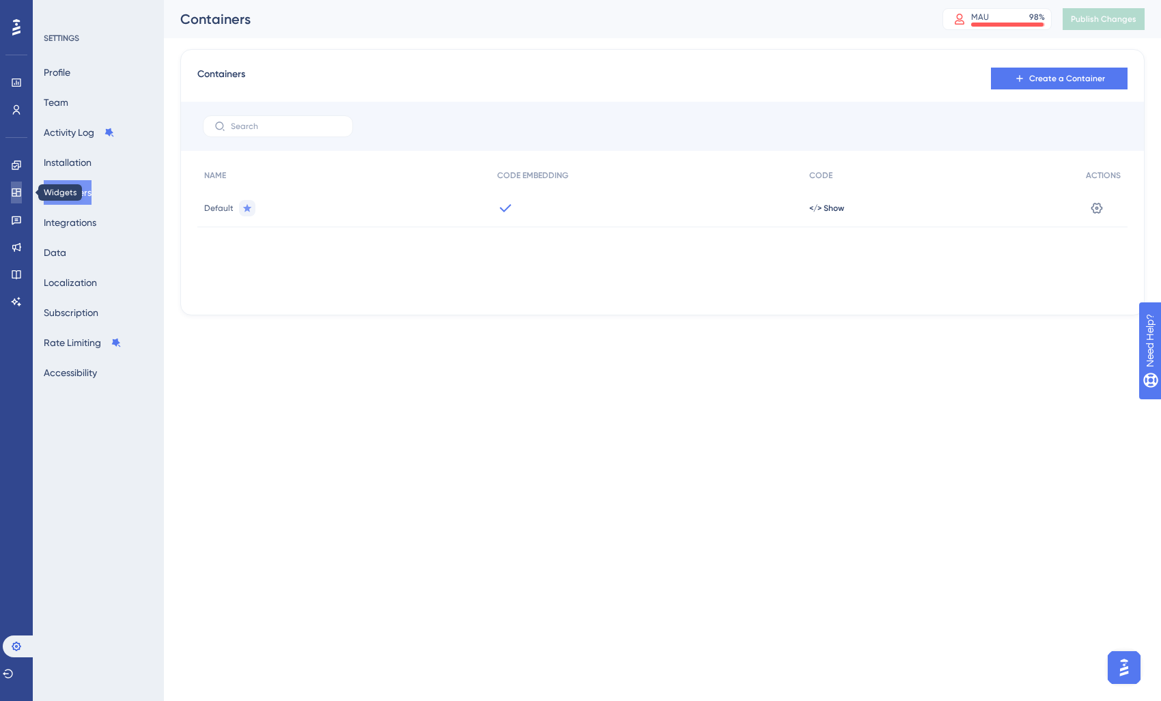
click at [13, 186] on link at bounding box center [16, 193] width 11 height 22
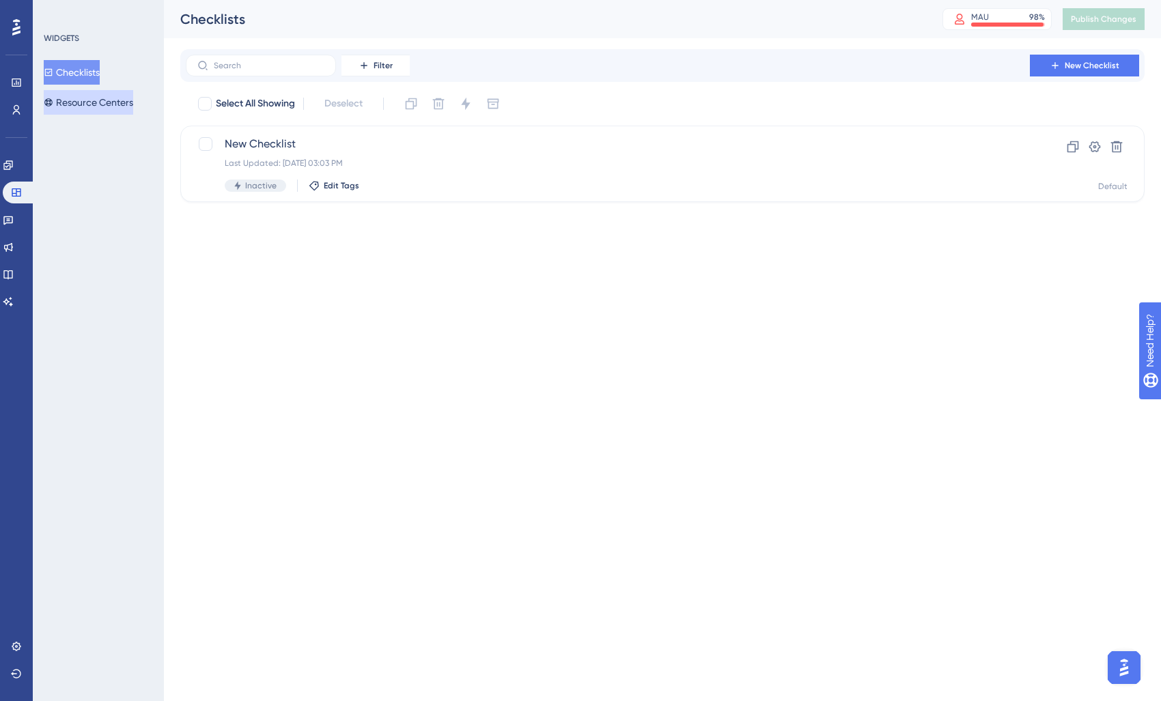
click at [109, 104] on button "Resource Centers" at bounding box center [88, 102] width 89 height 25
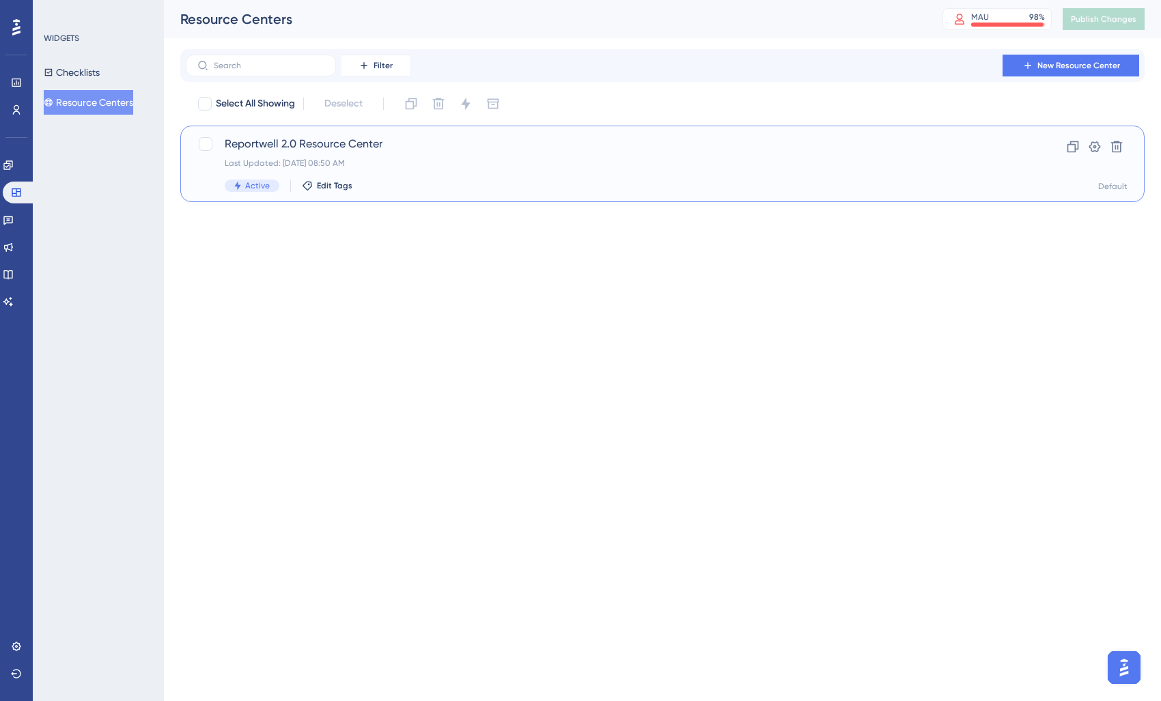
click at [399, 165] on div "Last Updated: [DATE] 08:50 AM" at bounding box center [608, 163] width 766 height 11
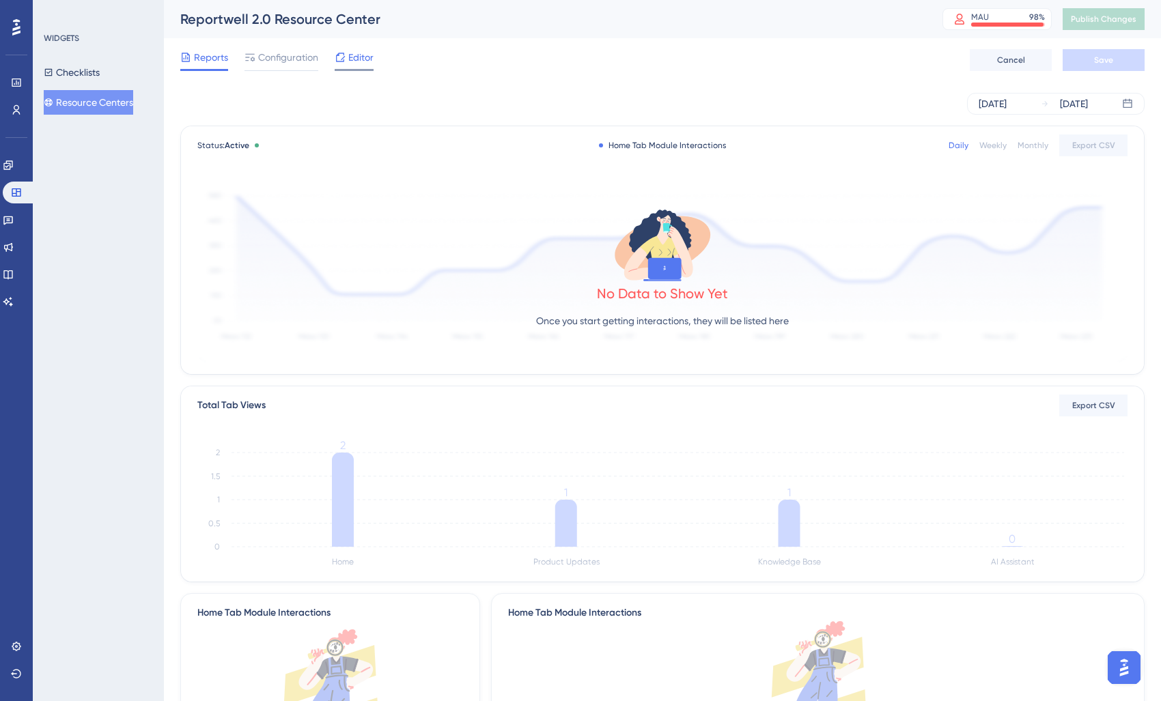
click at [269, 64] on span "Configuration" at bounding box center [288, 57] width 60 height 16
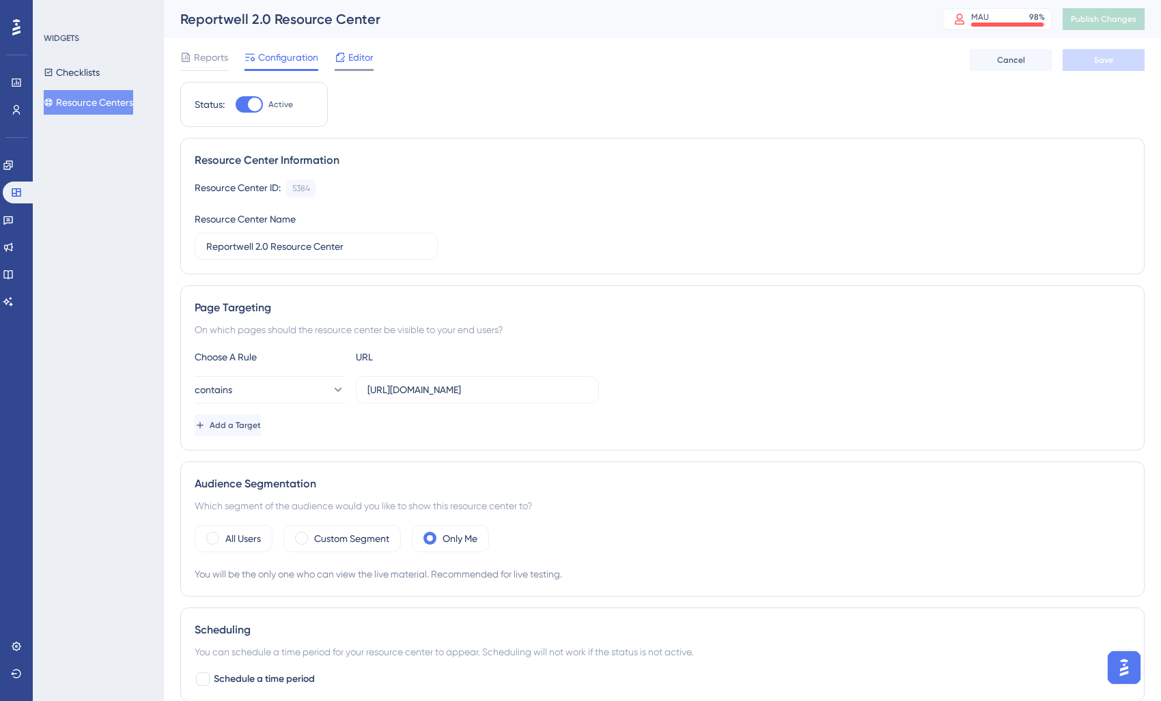
click at [355, 59] on span "Editor" at bounding box center [360, 57] width 25 height 16
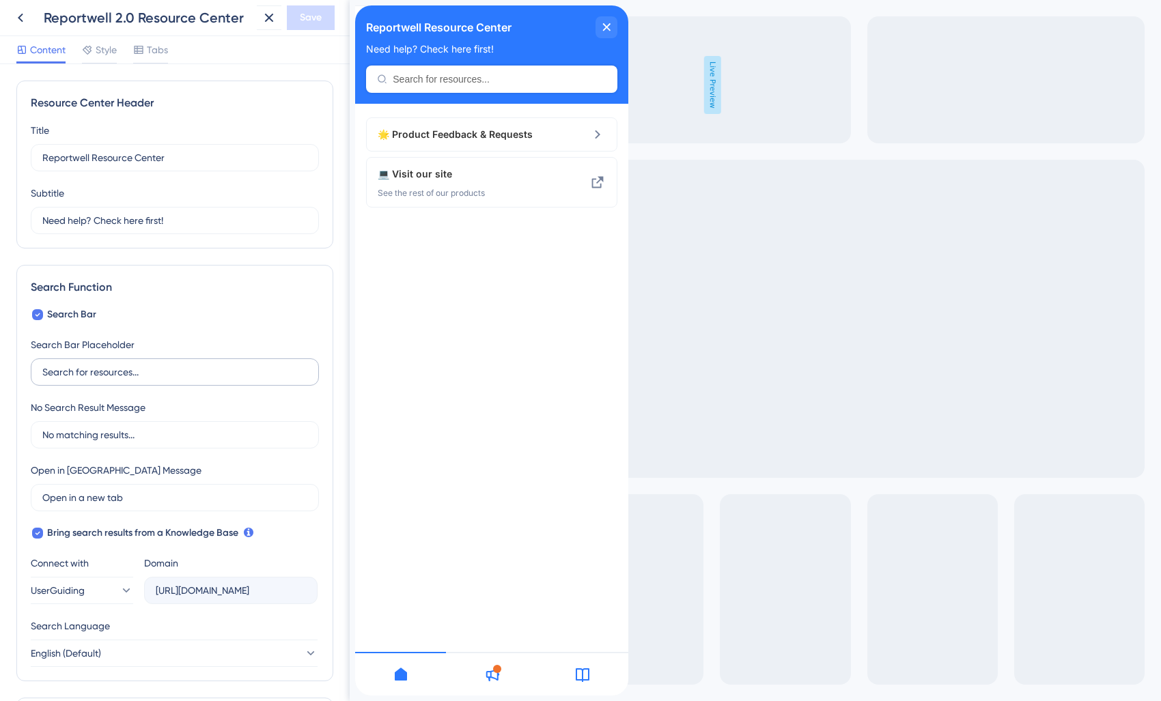
scroll to position [249, 0]
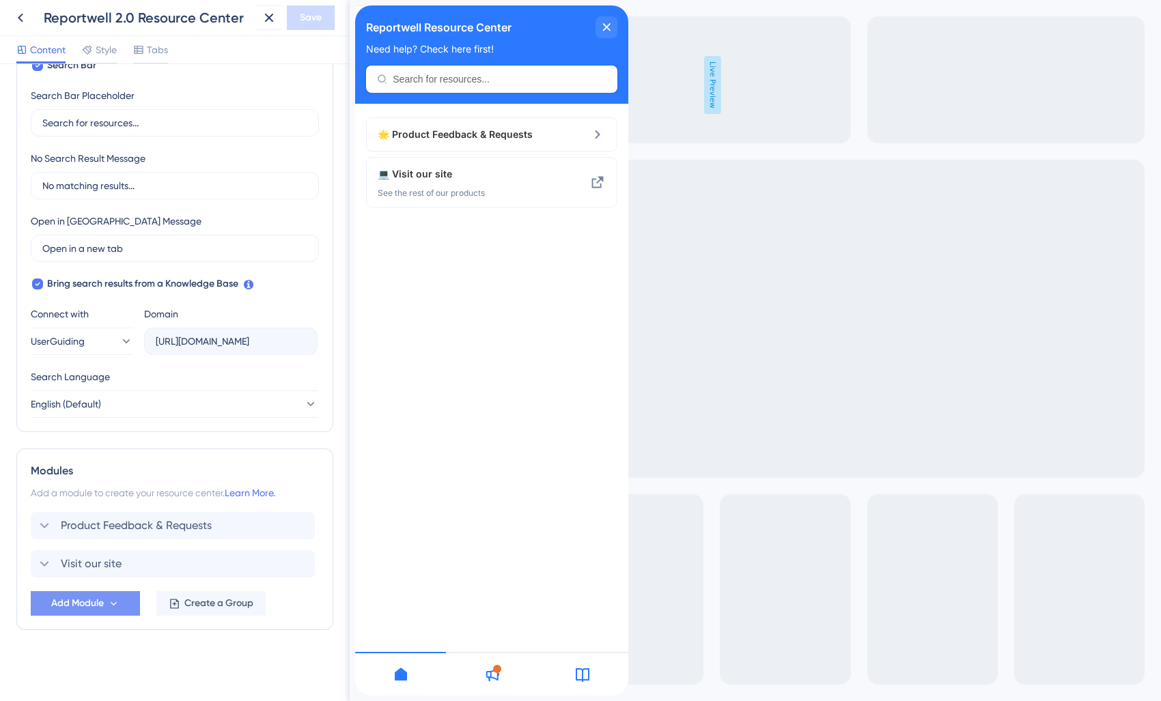
click at [115, 610] on button "Add Module" at bounding box center [85, 603] width 109 height 25
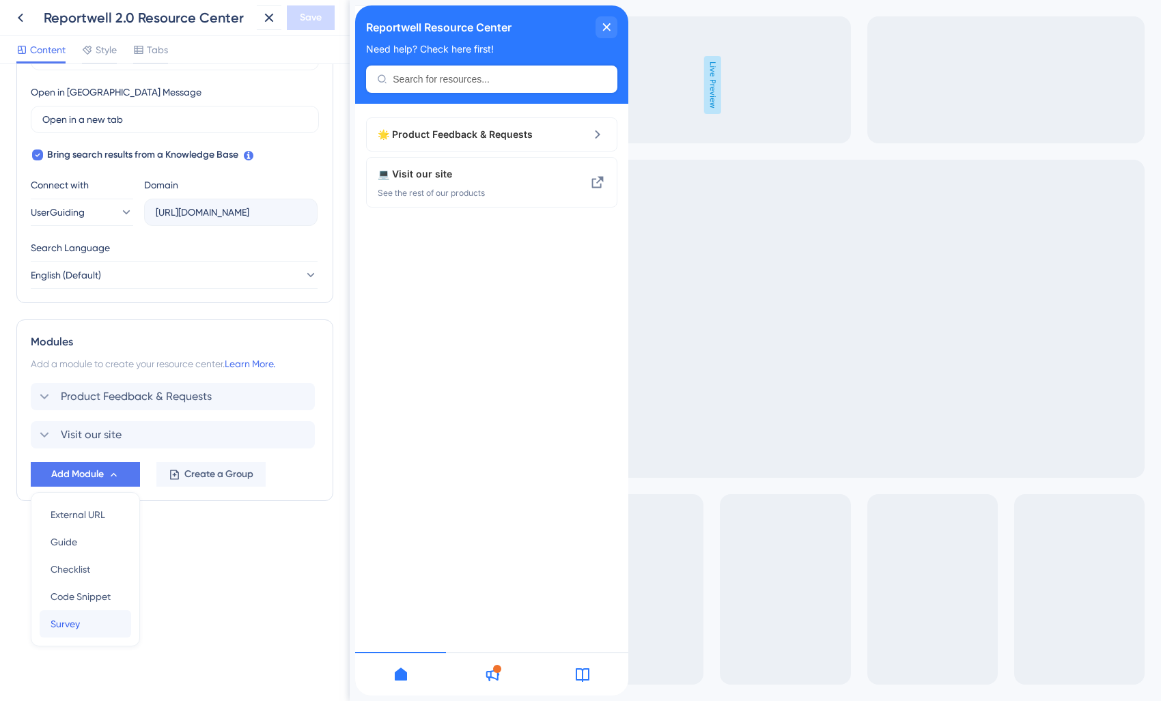
click at [83, 614] on div "Survey Survey" at bounding box center [86, 623] width 70 height 27
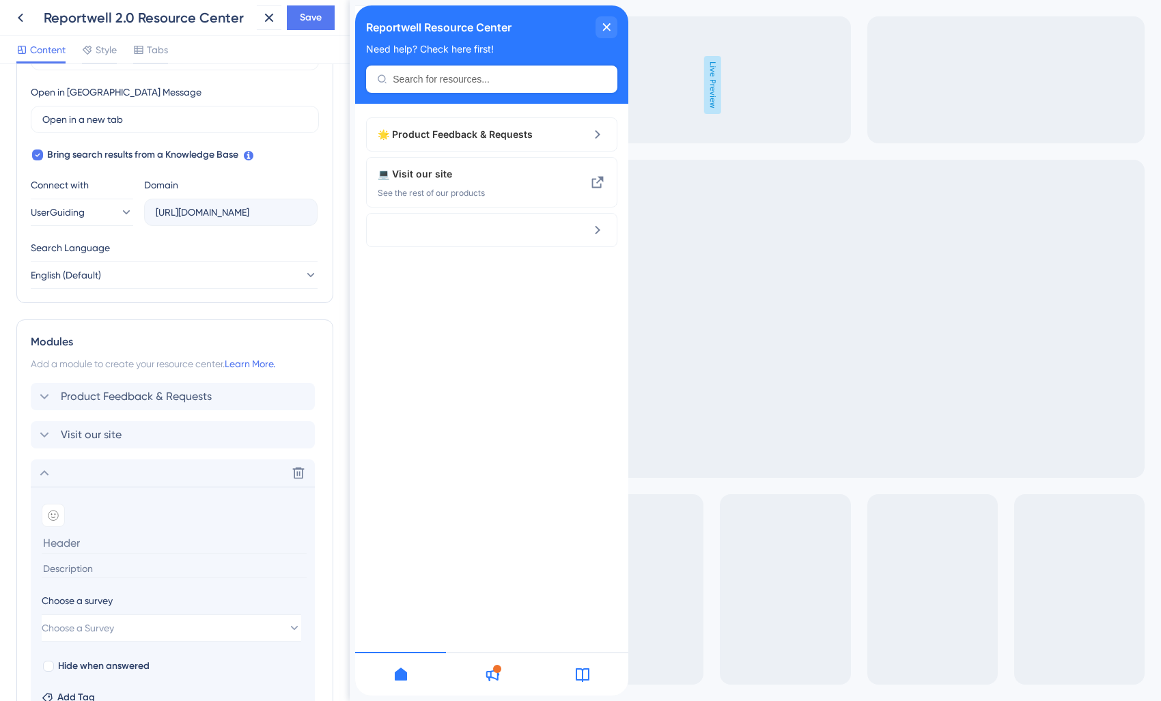
scroll to position [523, 0]
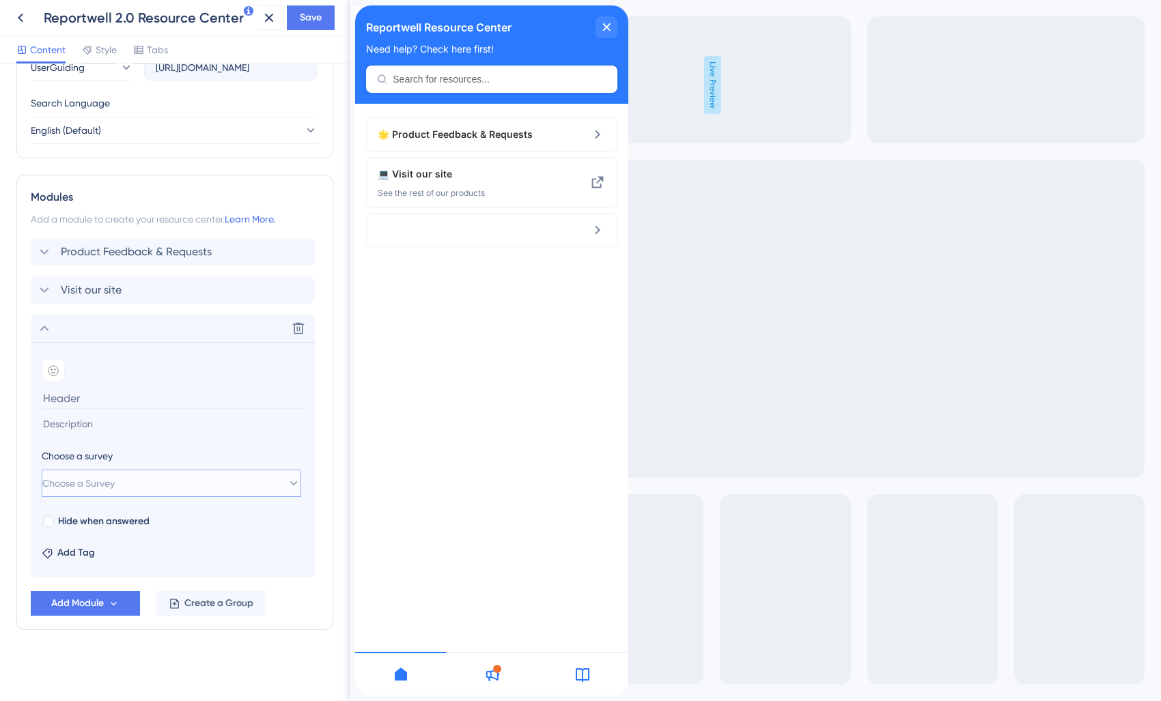
click at [115, 483] on span "Choose a Survey" at bounding box center [78, 483] width 72 height 16
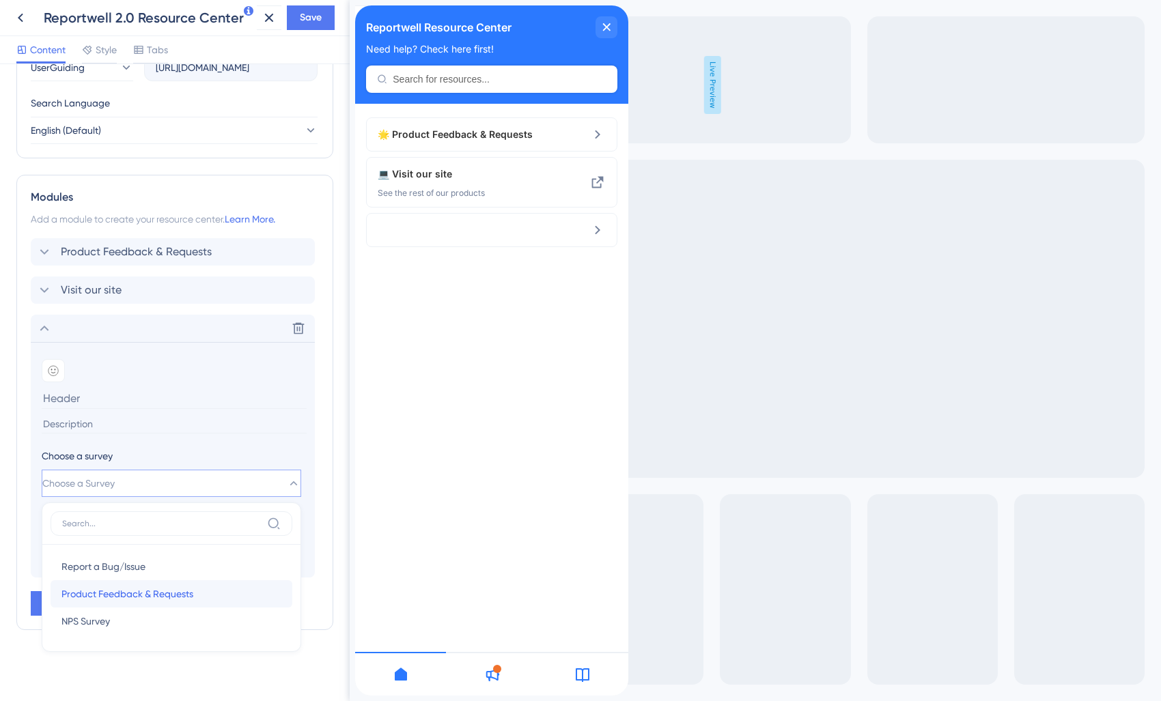
click at [137, 588] on span "Product Feedback & Requests" at bounding box center [127, 594] width 132 height 16
type input "Product Feedback & Requests"
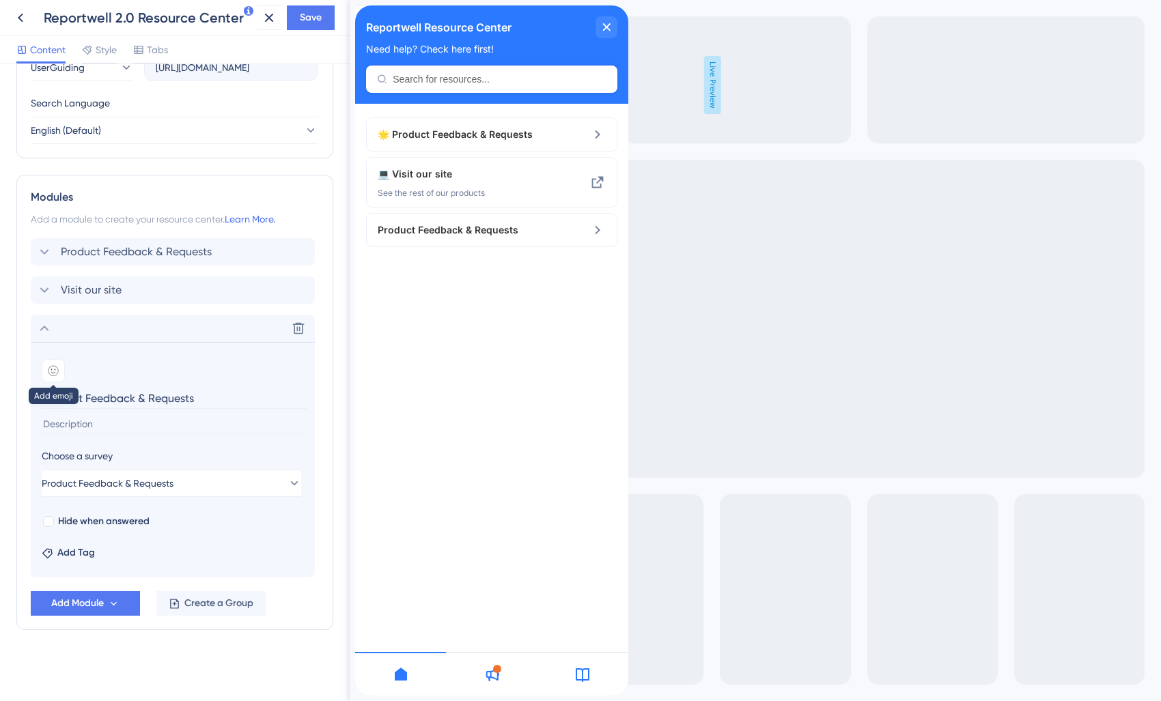
click at [46, 368] on div at bounding box center [53, 370] width 23 height 23
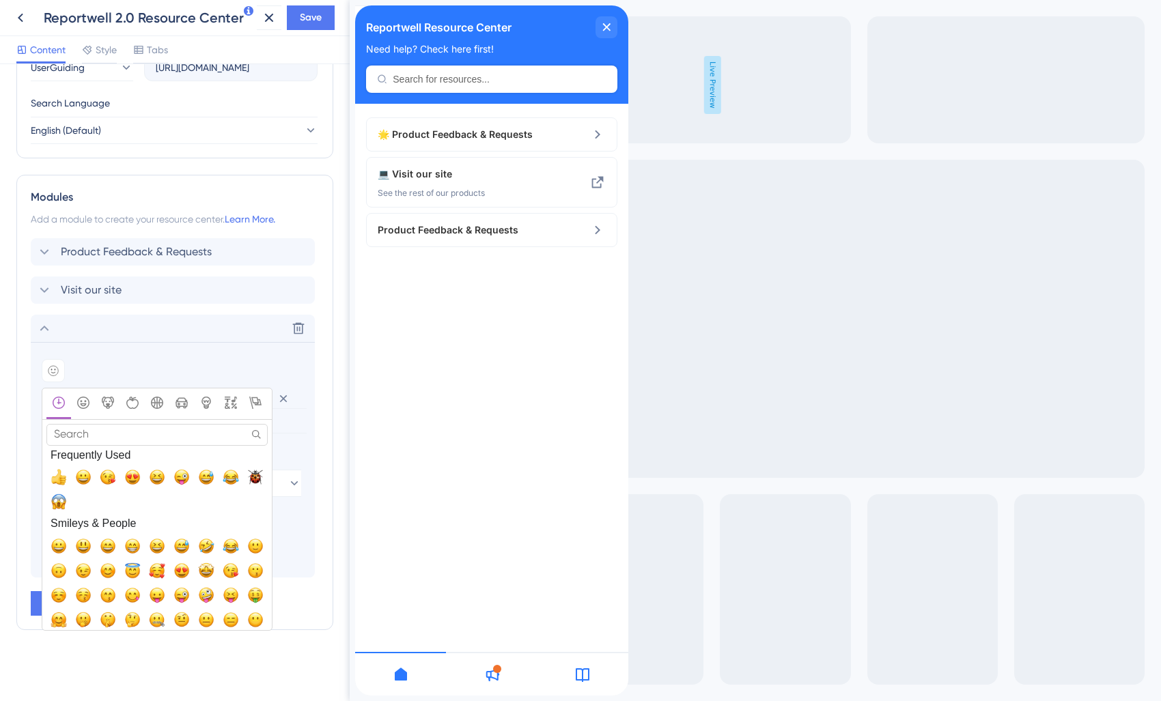
click at [100, 424] on input "Search" at bounding box center [156, 434] width 221 height 21
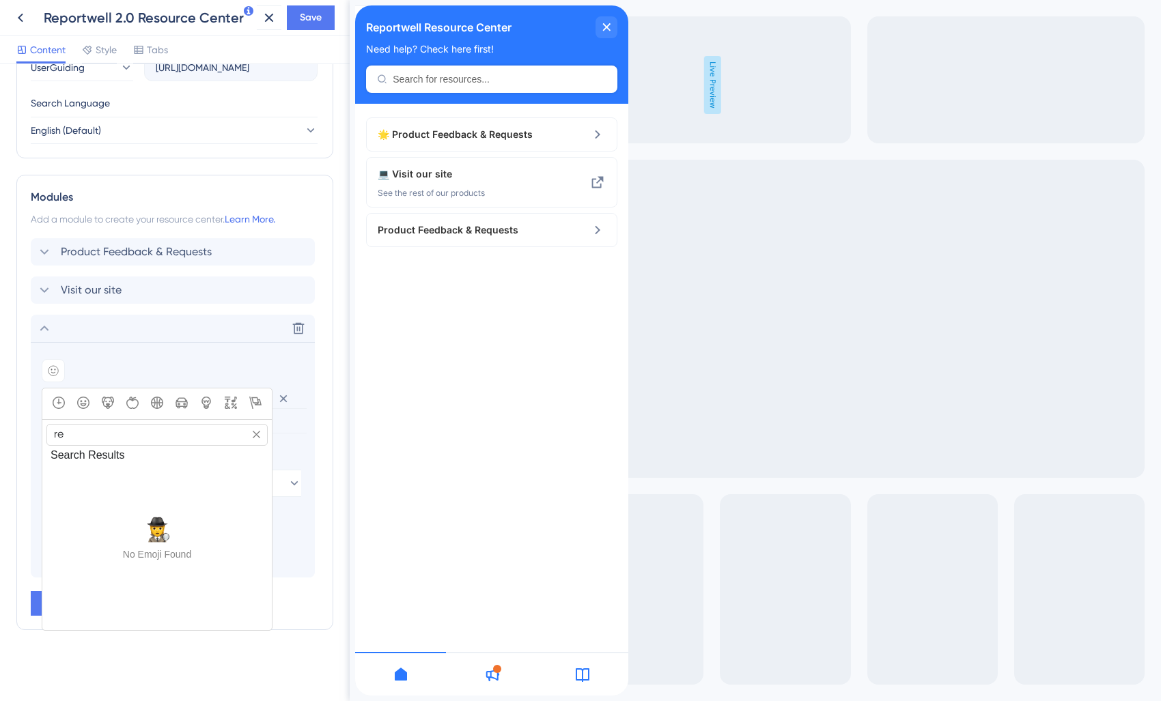
type input "r"
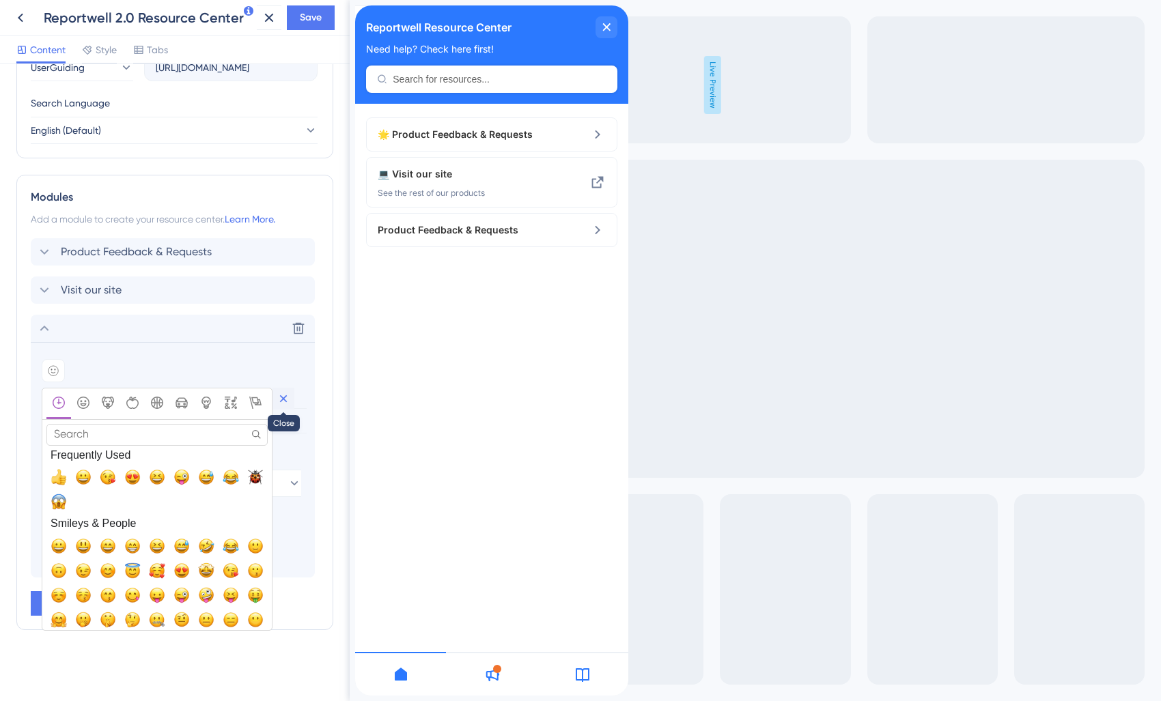
click at [287, 399] on icon at bounding box center [284, 399] width 14 height 14
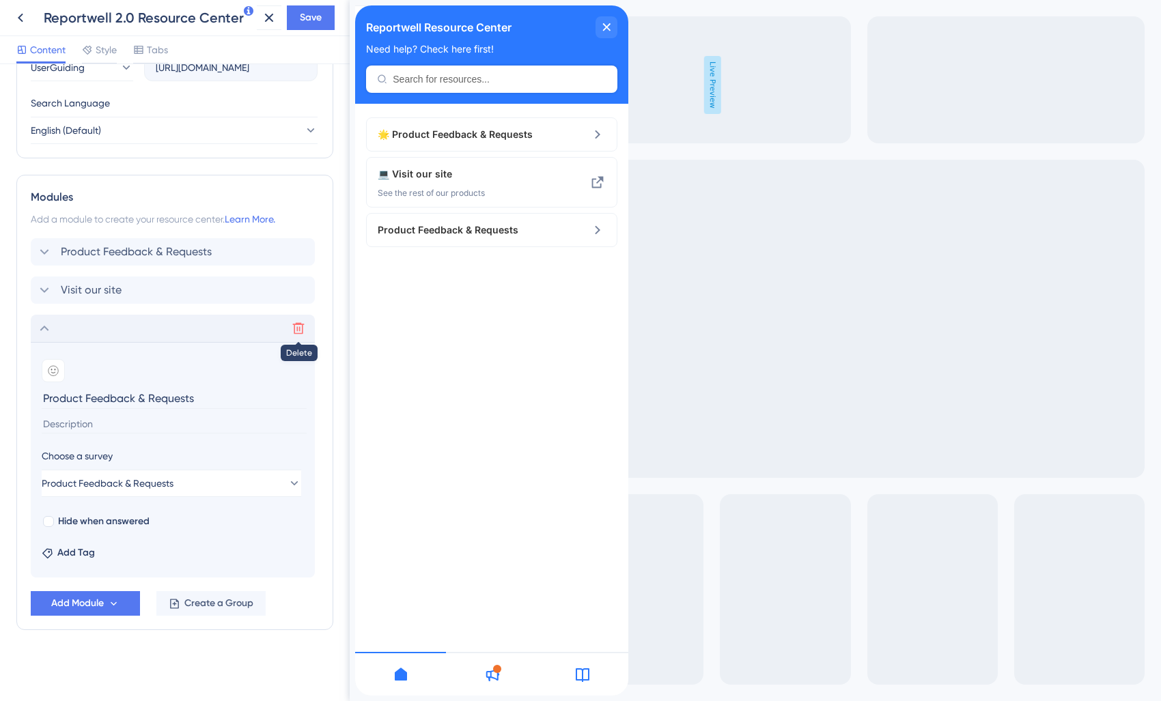
click at [295, 326] on icon at bounding box center [299, 329] width 14 height 14
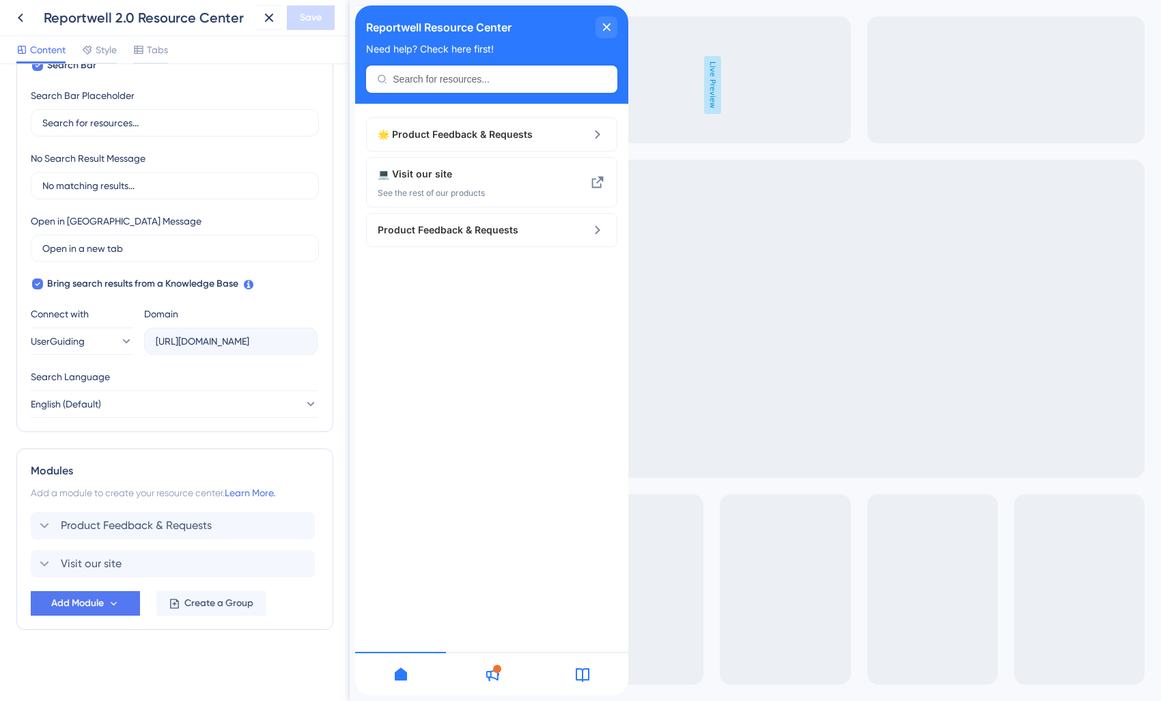
scroll to position [249, 0]
click at [85, 607] on span "Add Module" at bounding box center [77, 603] width 53 height 16
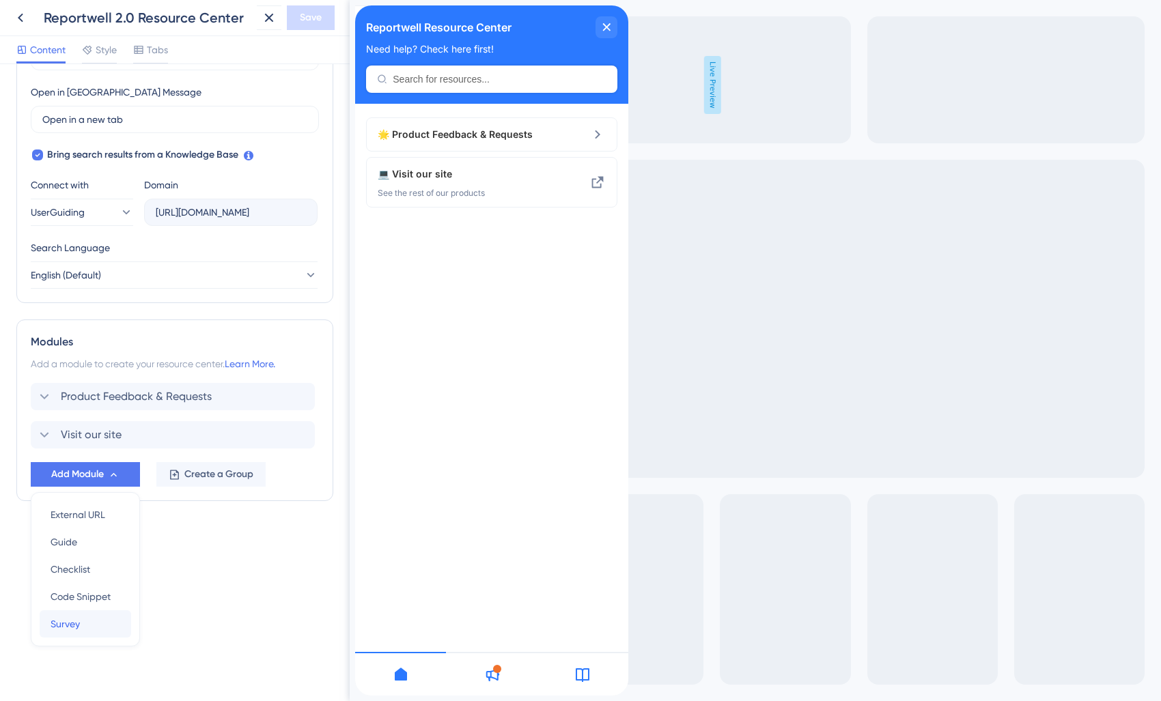
click at [83, 623] on div "Survey Survey" at bounding box center [86, 623] width 70 height 27
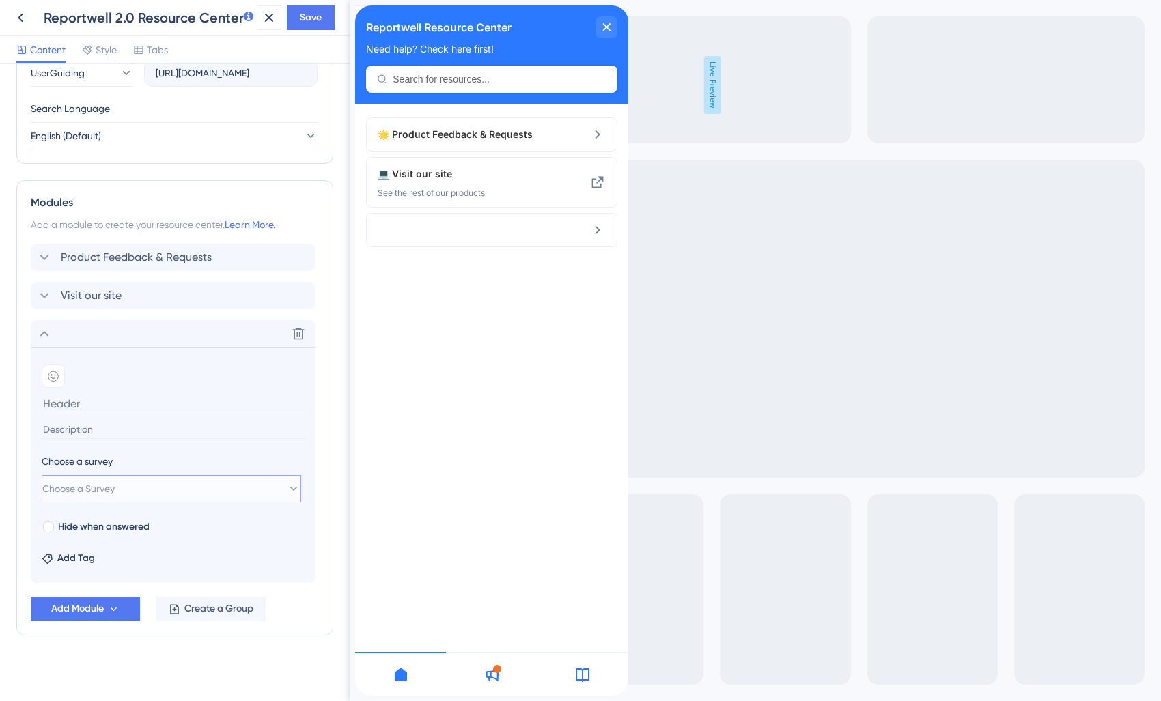
click at [119, 480] on button "Choose a Survey" at bounding box center [171, 488] width 259 height 27
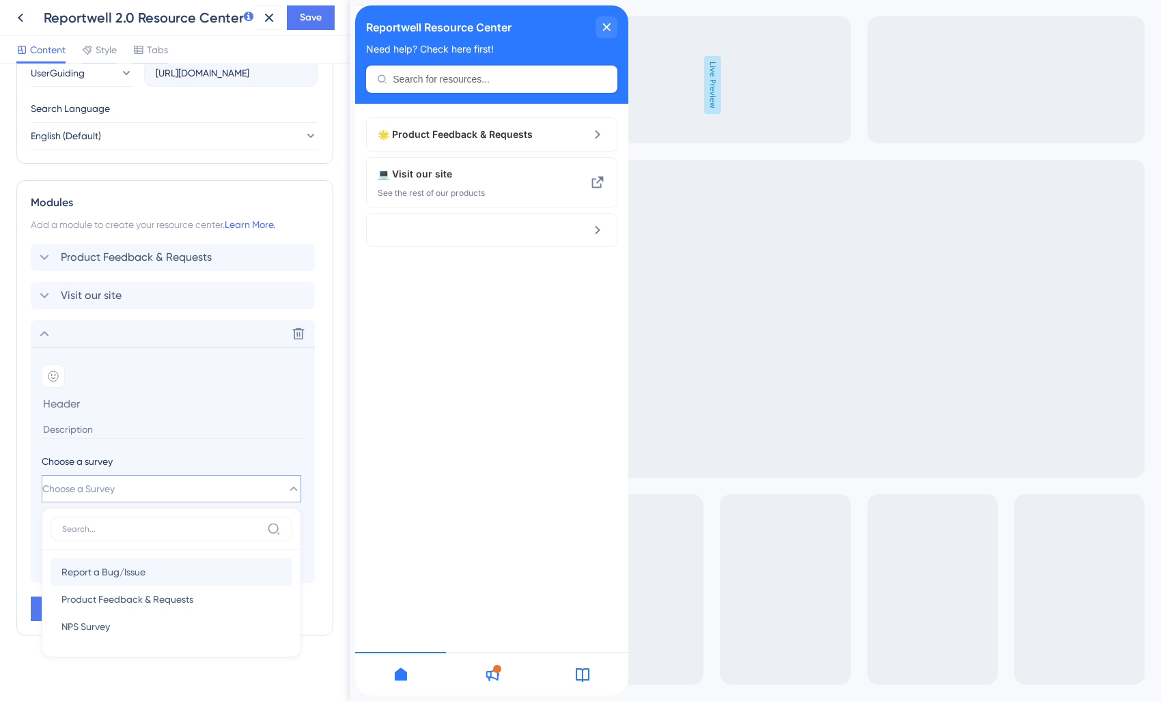
scroll to position [523, 0]
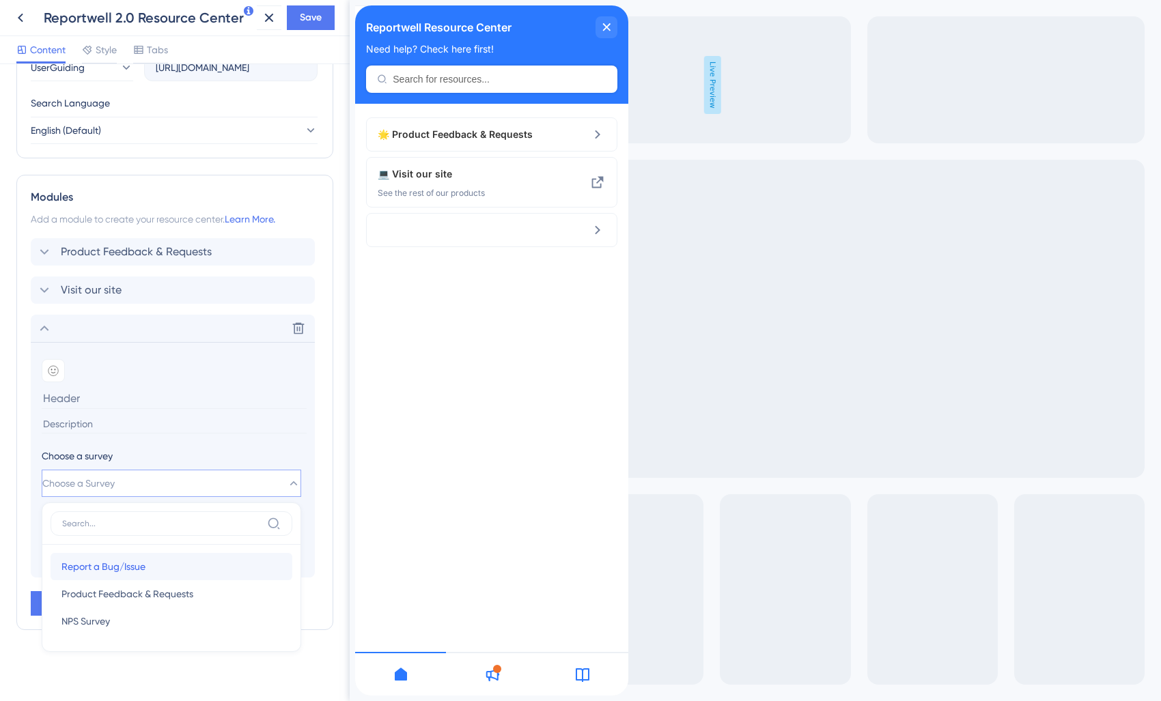
click at [128, 572] on span "Report a Bug/Issue" at bounding box center [103, 567] width 84 height 16
type input "Report a Bug/Issue"
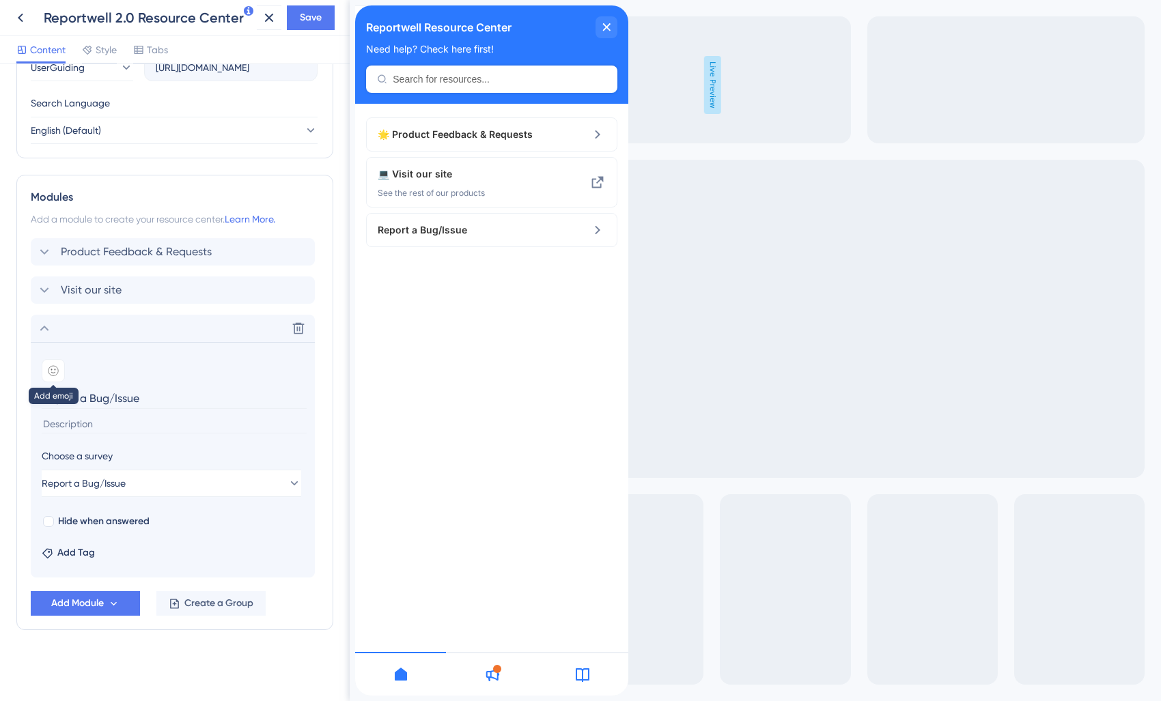
click at [55, 379] on div at bounding box center [53, 370] width 23 height 23
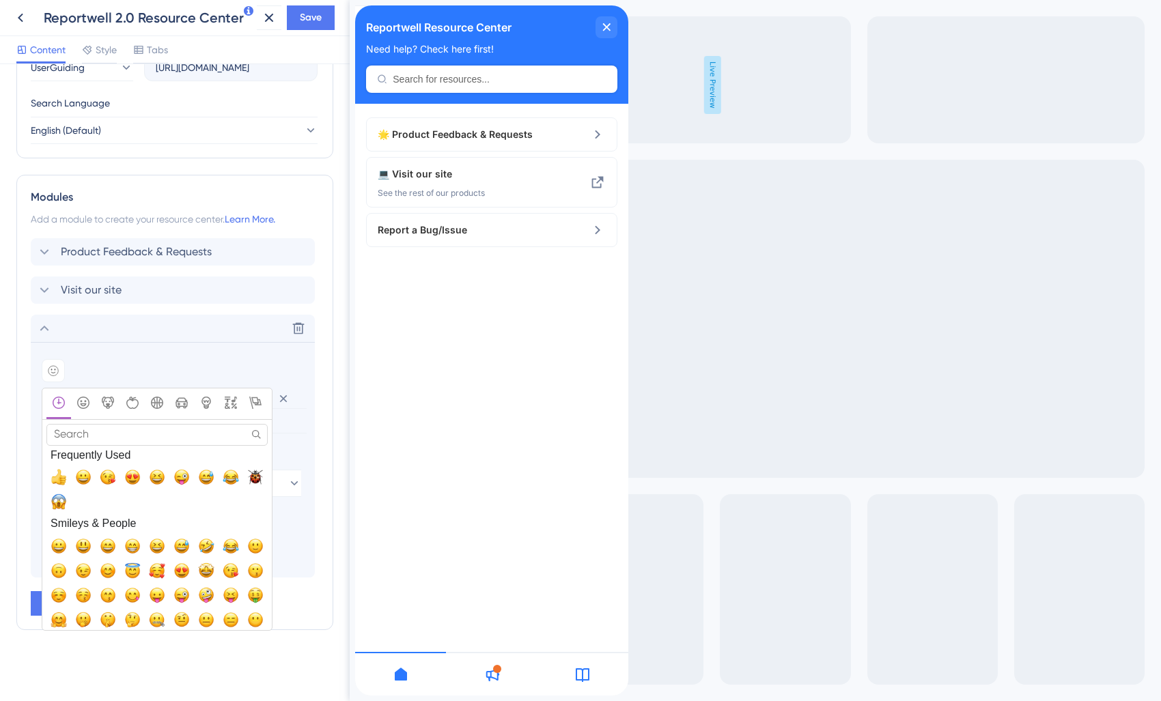
click at [53, 434] on input "Search" at bounding box center [156, 434] width 221 height 21
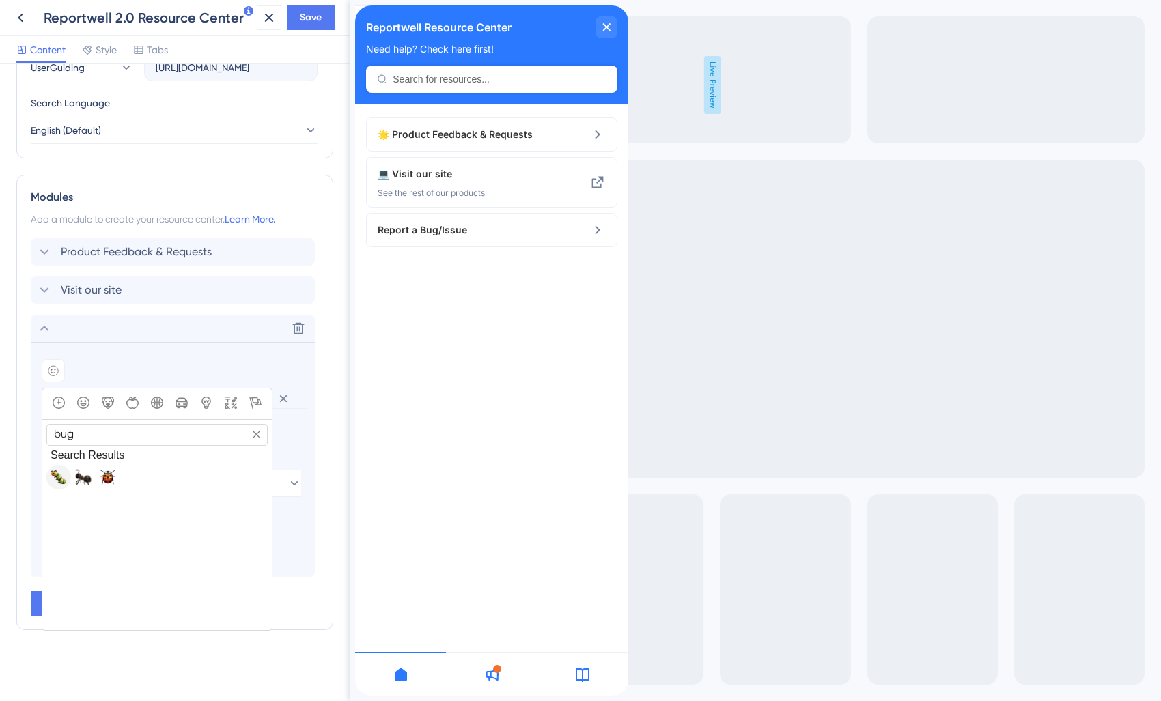
type input "bug"
click at [64, 486] on button "🐛, bug" at bounding box center [58, 477] width 25 height 25
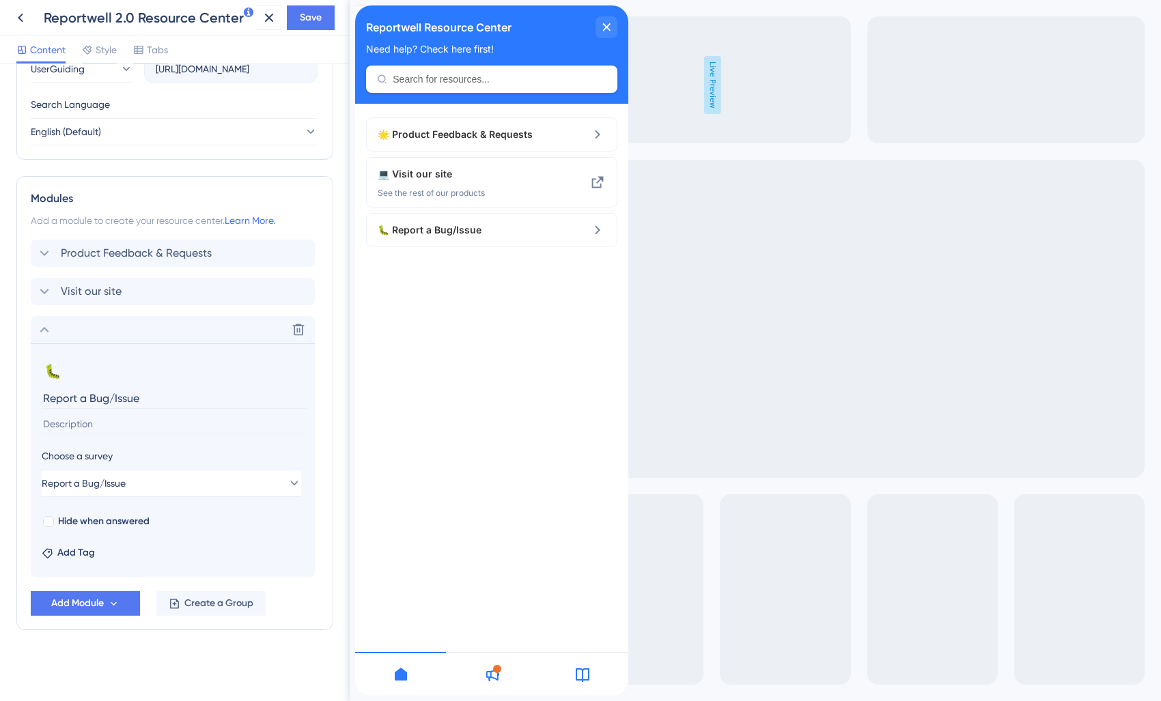
scroll to position [522, 0]
click at [46, 331] on icon at bounding box center [44, 330] width 16 height 16
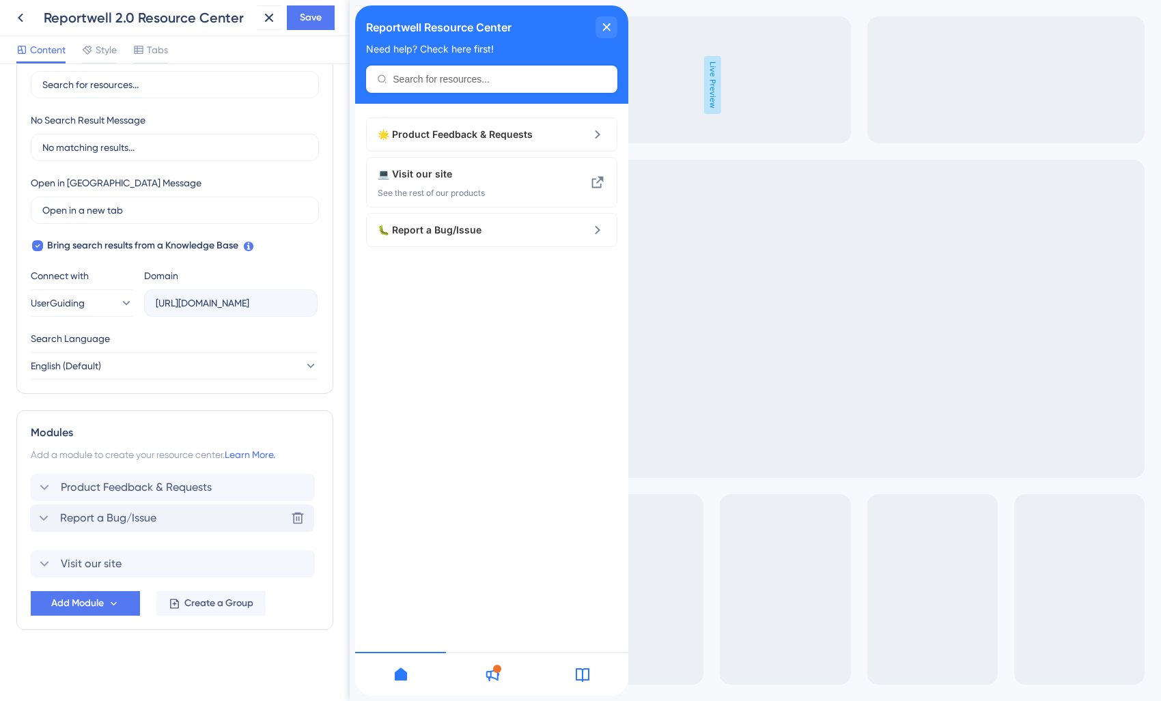
drag, startPoint x: 26, startPoint y: 563, endPoint x: 26, endPoint y: 514, distance: 49.2
click at [315, 18] on span "Save" at bounding box center [311, 18] width 22 height 16
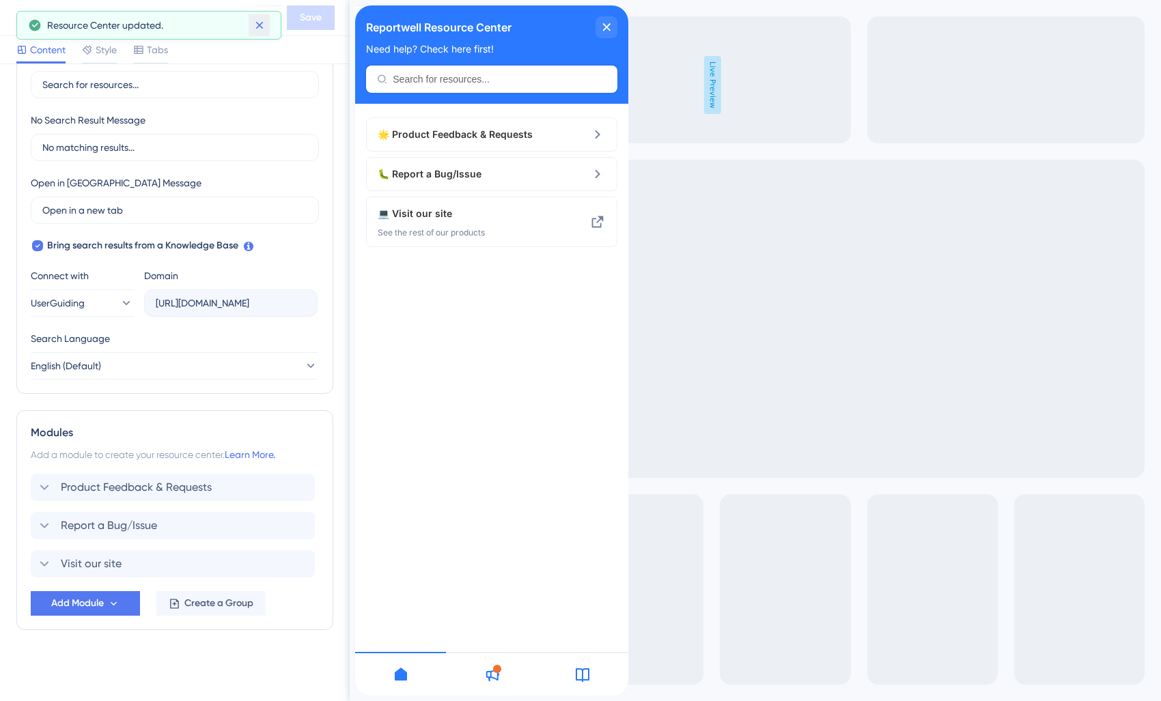
drag, startPoint x: 266, startPoint y: 29, endPoint x: 72, endPoint y: 27, distance: 194.6
click at [266, 29] on button at bounding box center [259, 25] width 21 height 22
click at [25, 15] on icon at bounding box center [20, 18] width 16 height 16
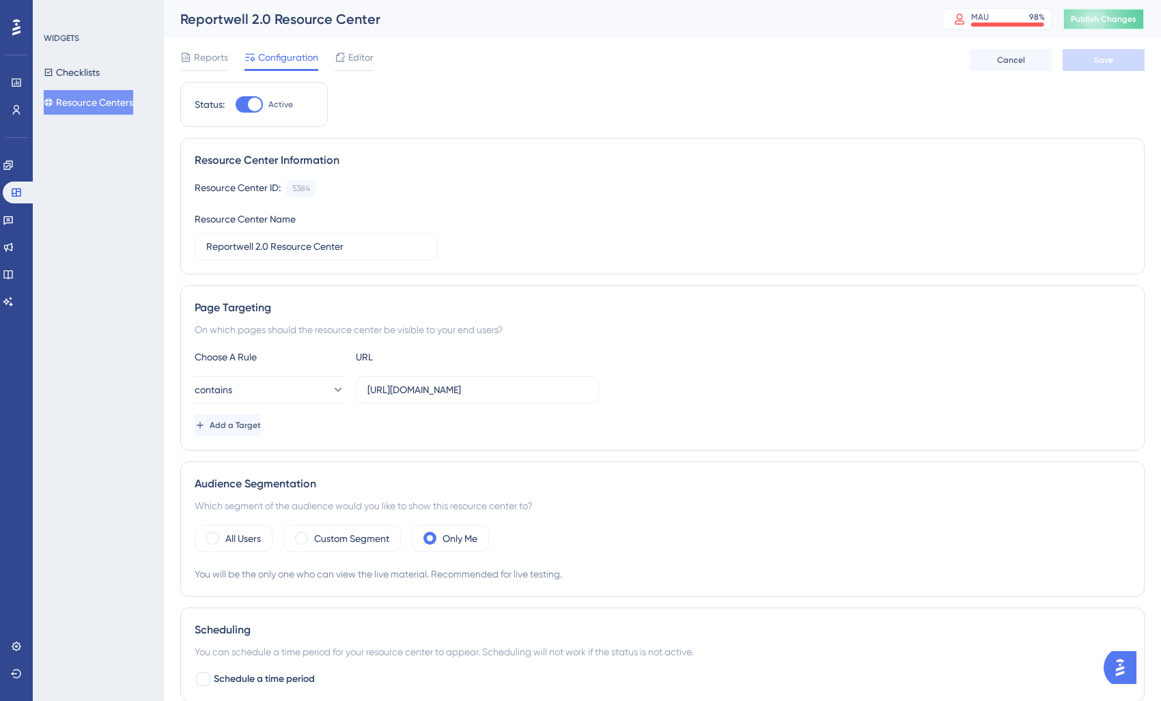
click at [1097, 20] on span "Publish Changes" at bounding box center [1104, 19] width 66 height 11
